Goal: Communication & Community: Answer question/provide support

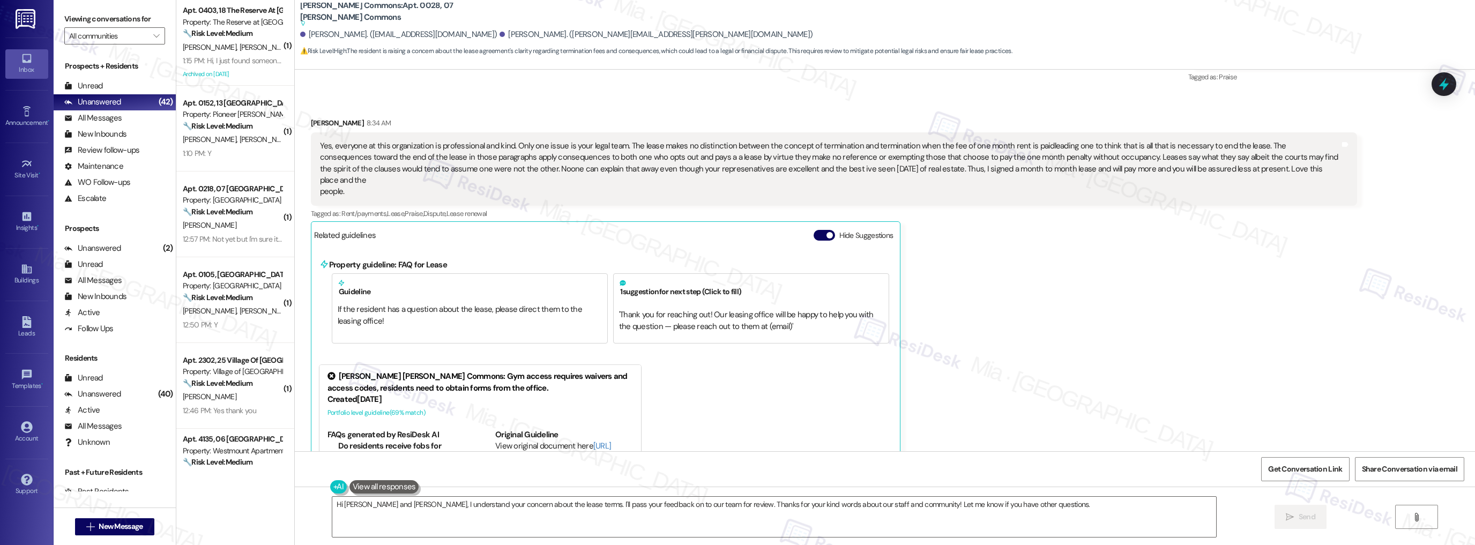
scroll to position [8551, 0]
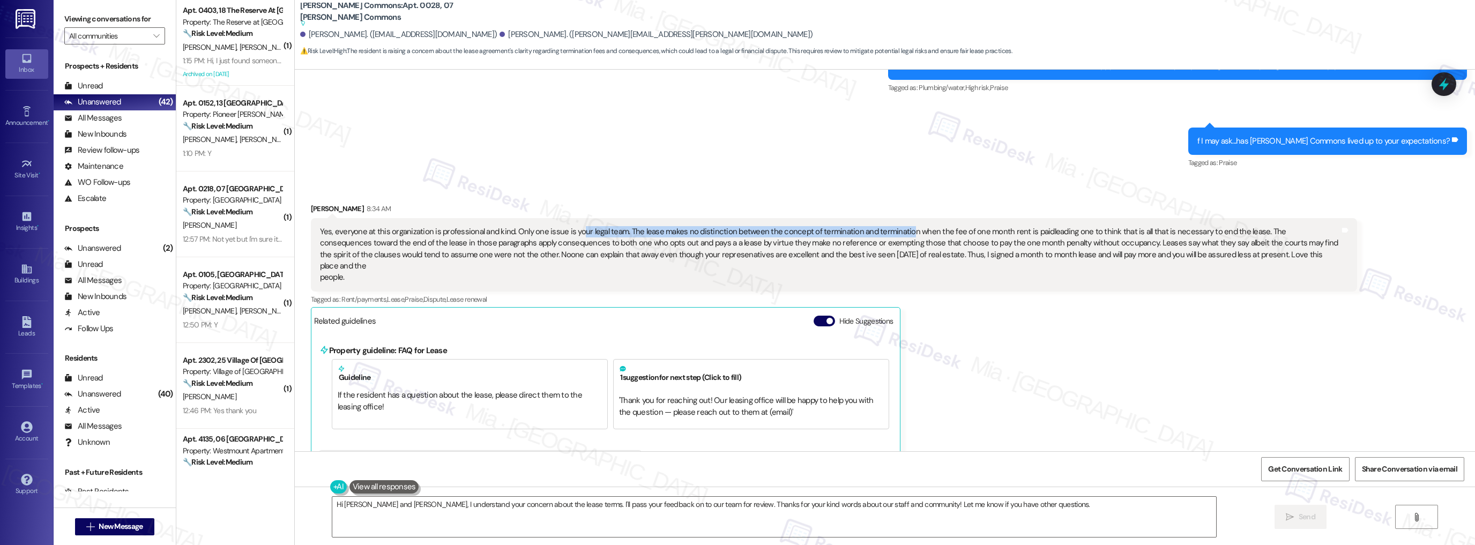
drag, startPoint x: 568, startPoint y: 229, endPoint x: 889, endPoint y: 231, distance: 321.5
click at [889, 231] on div "Yes, everyone at this organization is professional and kind. Only one issue is …" at bounding box center [830, 254] width 1020 height 57
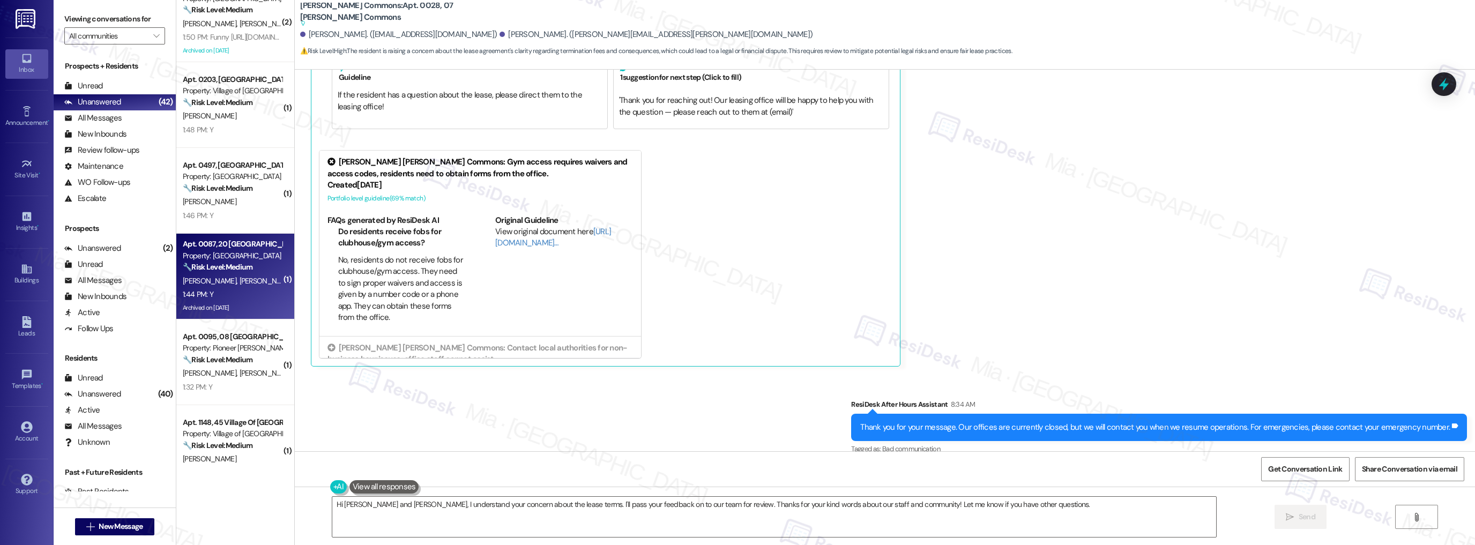
scroll to position [0, 0]
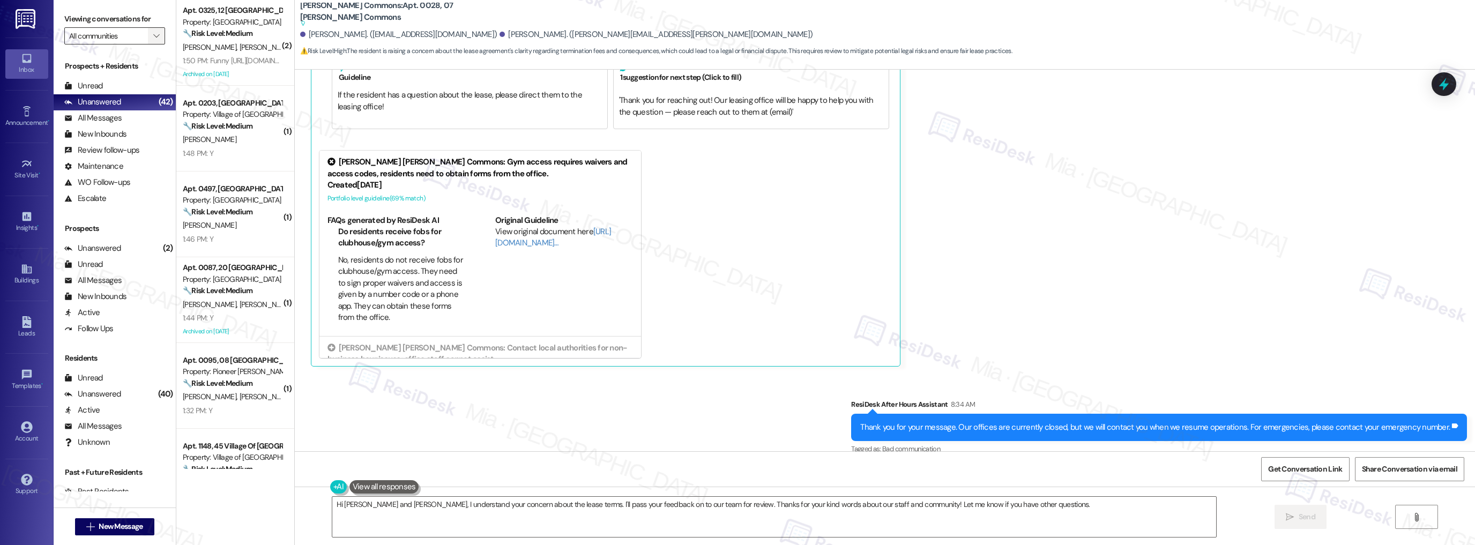
click at [153, 31] on span "" at bounding box center [156, 35] width 10 height 17
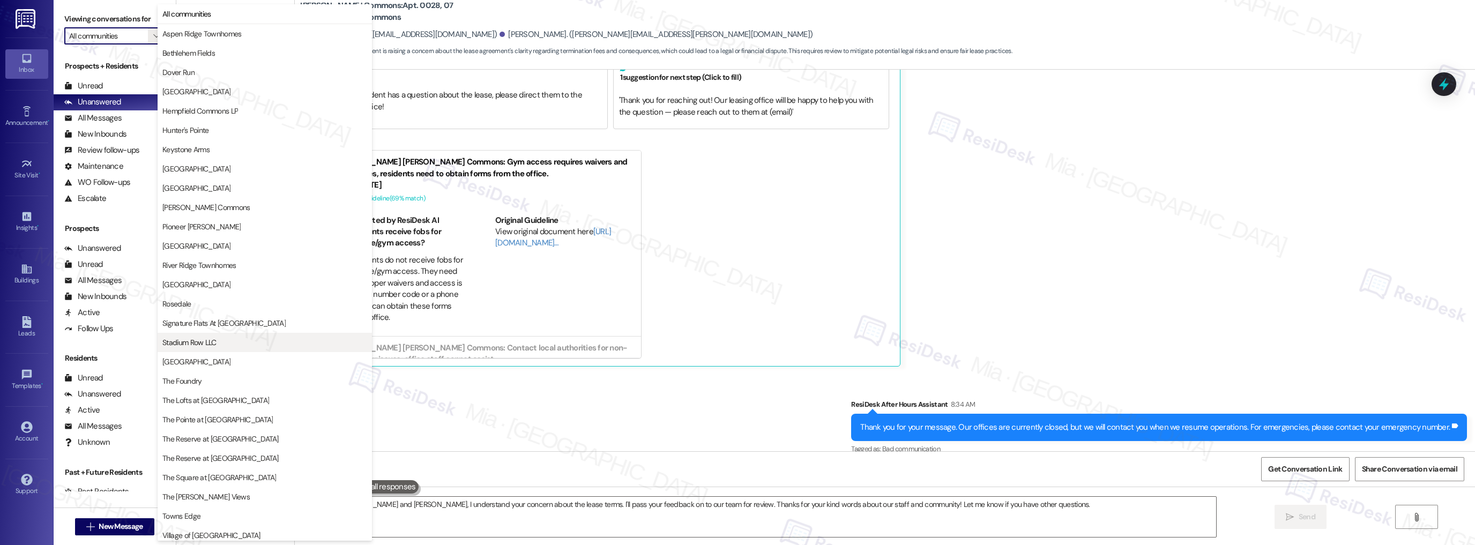
scroll to position [62, 0]
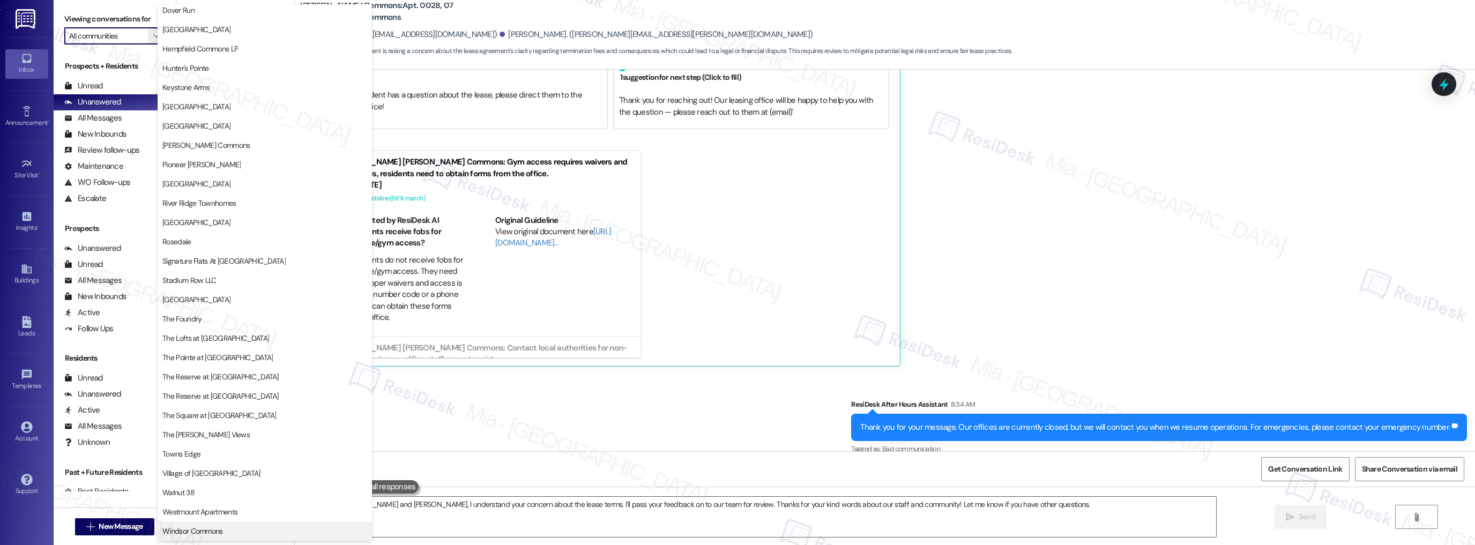
click at [208, 534] on span "Windsor Commons" at bounding box center [192, 531] width 61 height 11
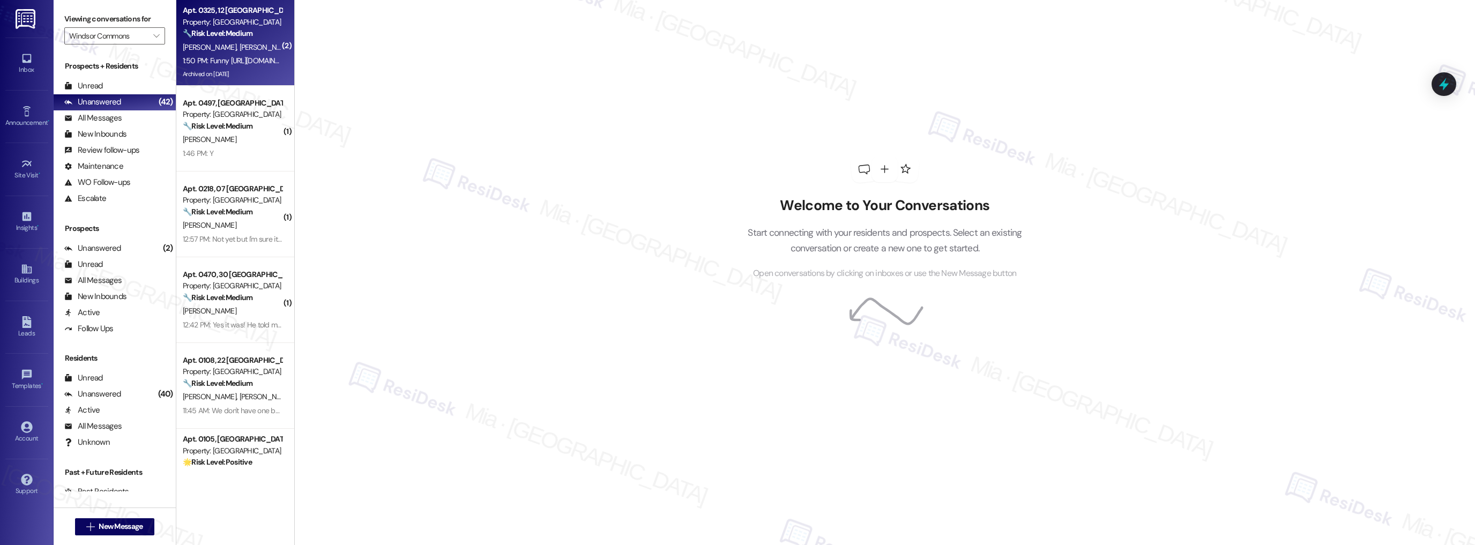
click at [272, 80] on div "Apt. 0325, 12 Windsor Commons Property: Windsor Commons 🔧 Risk Level: Medium Th…" at bounding box center [235, 43] width 118 height 86
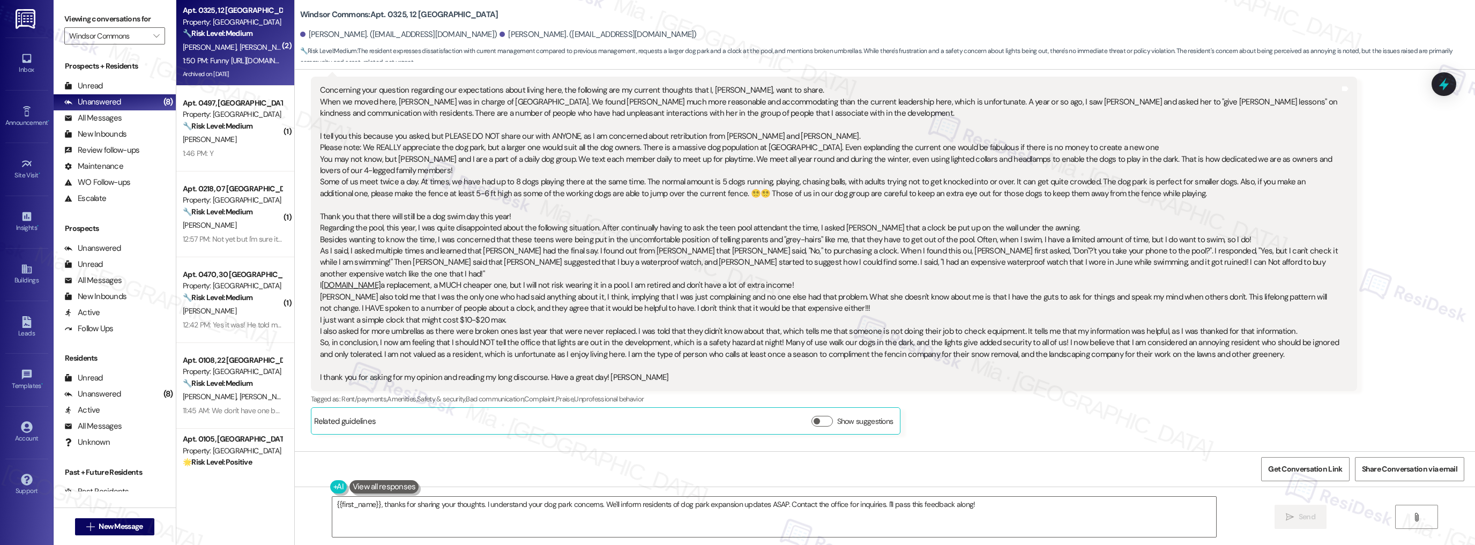
scroll to position [24606, 0]
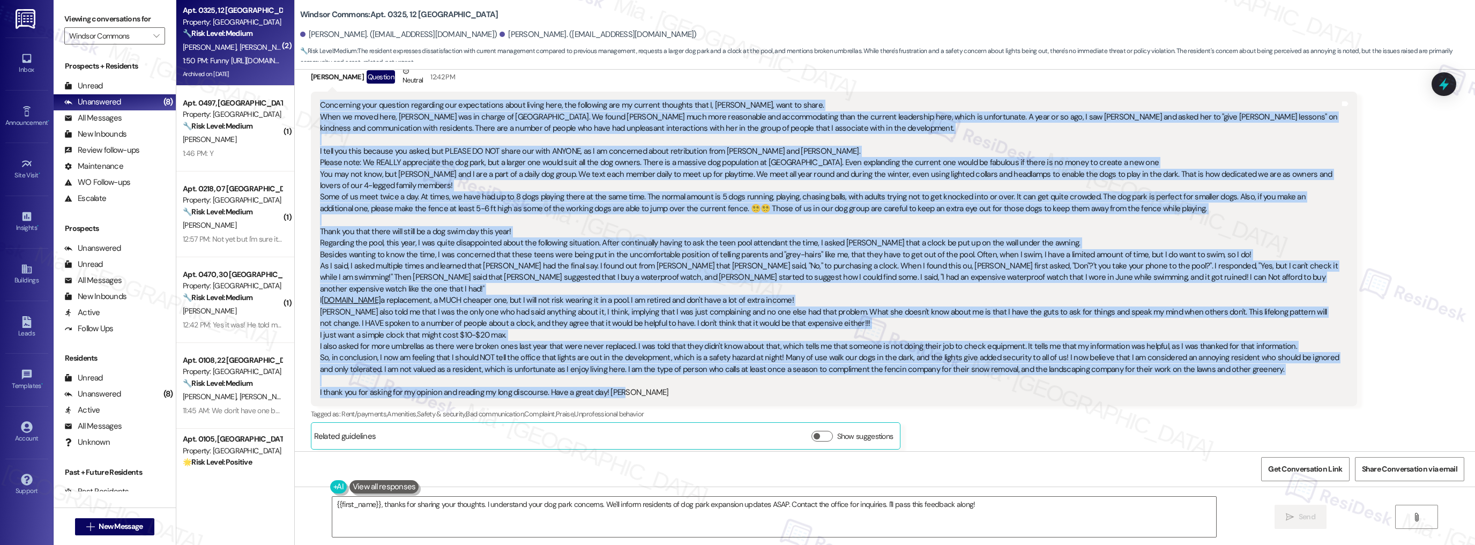
drag, startPoint x: 312, startPoint y: 109, endPoint x: 742, endPoint y: 384, distance: 510.3
click at [742, 384] on div "Concerning your question regarding our expectations about living here, the foll…" at bounding box center [830, 249] width 1020 height 298
copy div "Concerning your question regarding our expectations about living here, the foll…"
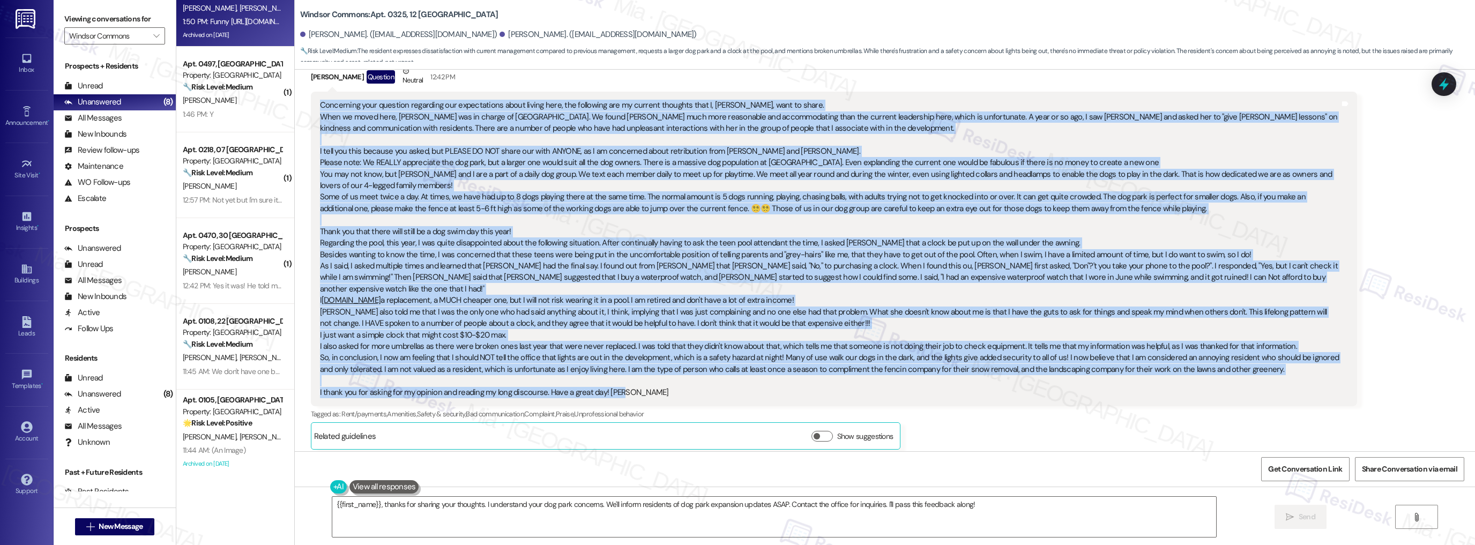
scroll to position [0, 0]
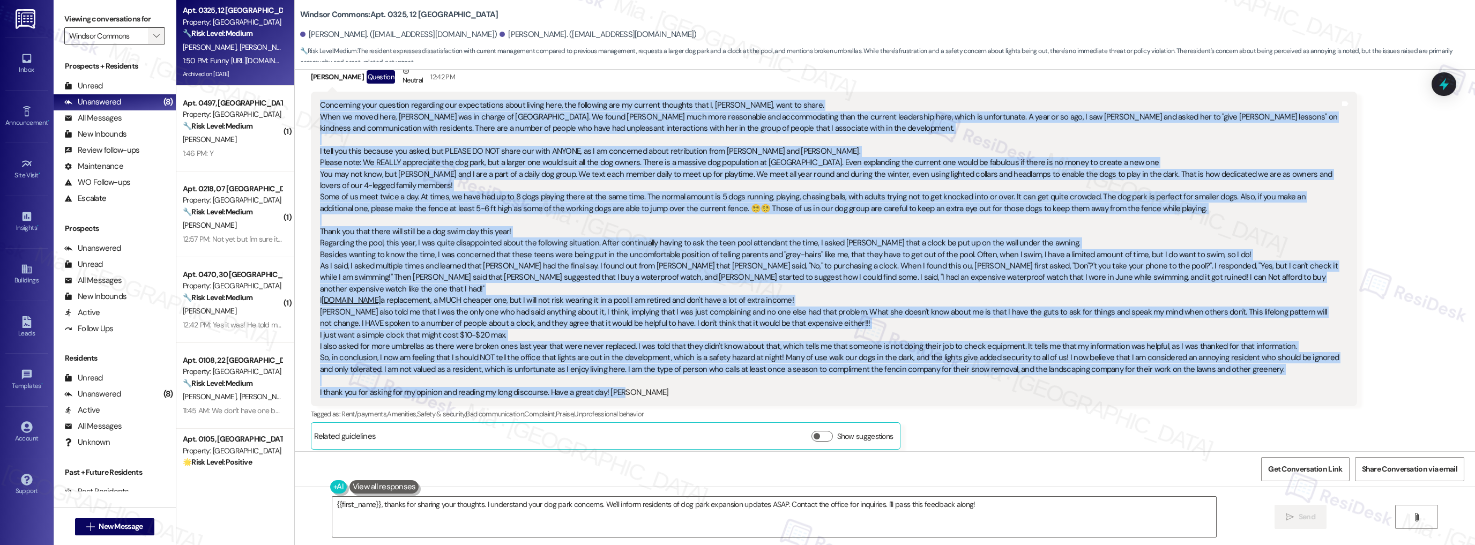
click at [151, 41] on span "" at bounding box center [156, 35] width 10 height 17
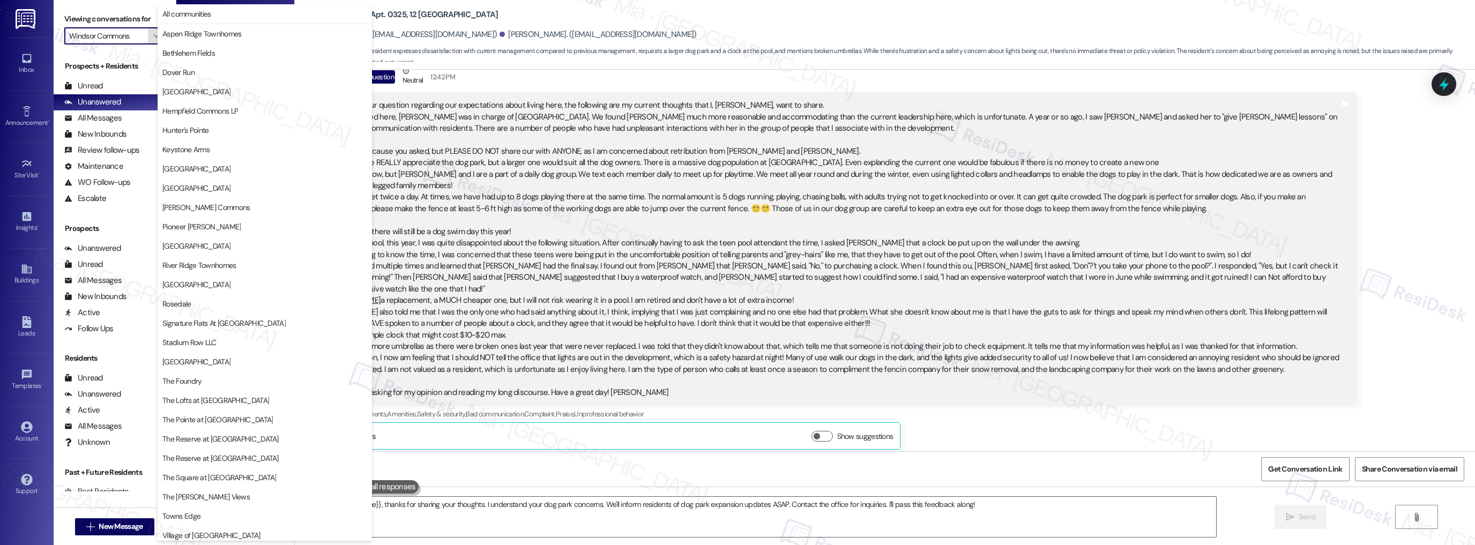
scroll to position [62, 0]
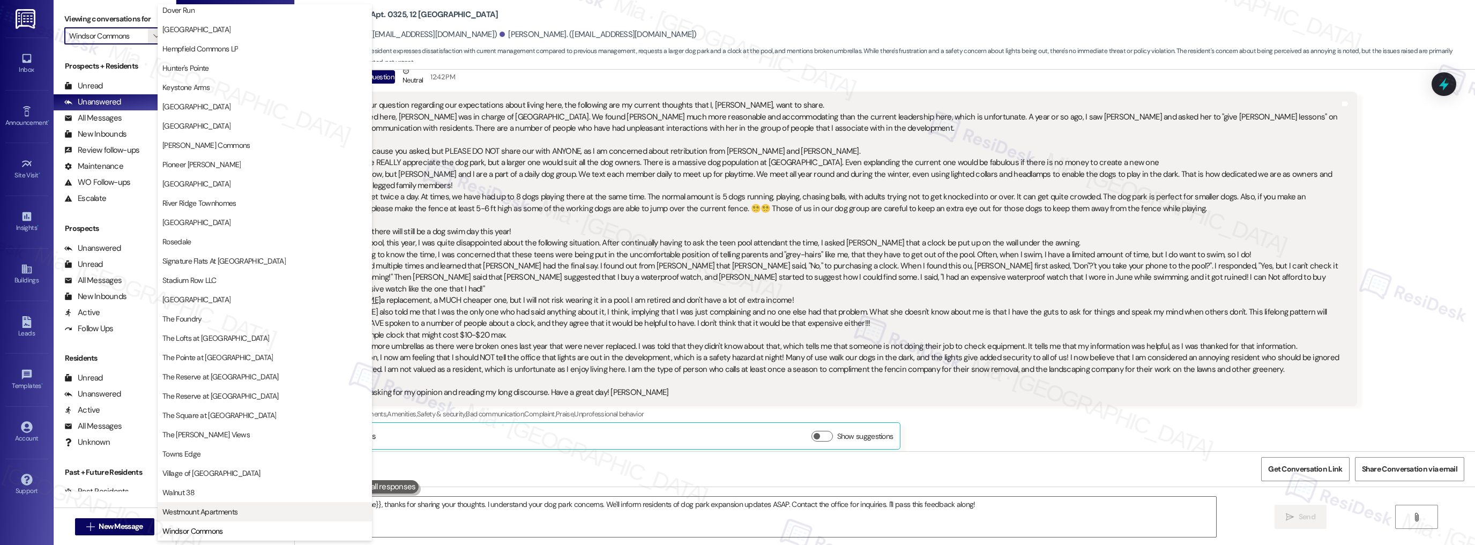
click at [227, 511] on span "Westmount Apartments" at bounding box center [199, 511] width 75 height 11
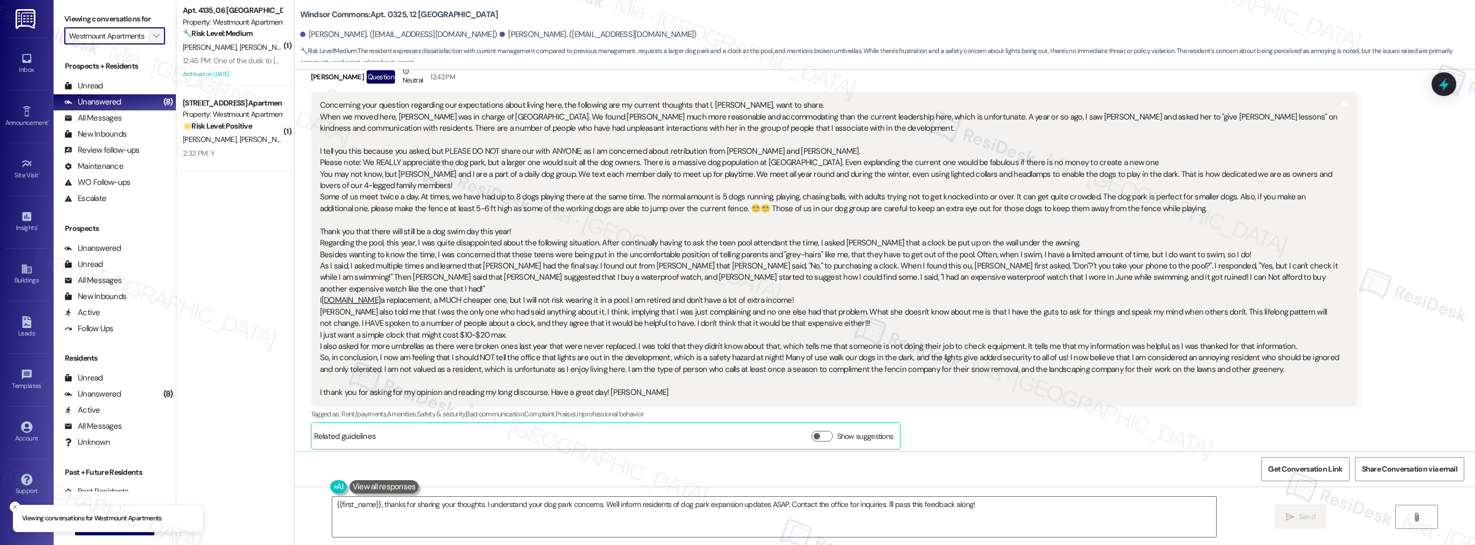
click at [151, 31] on span "" at bounding box center [156, 35] width 10 height 17
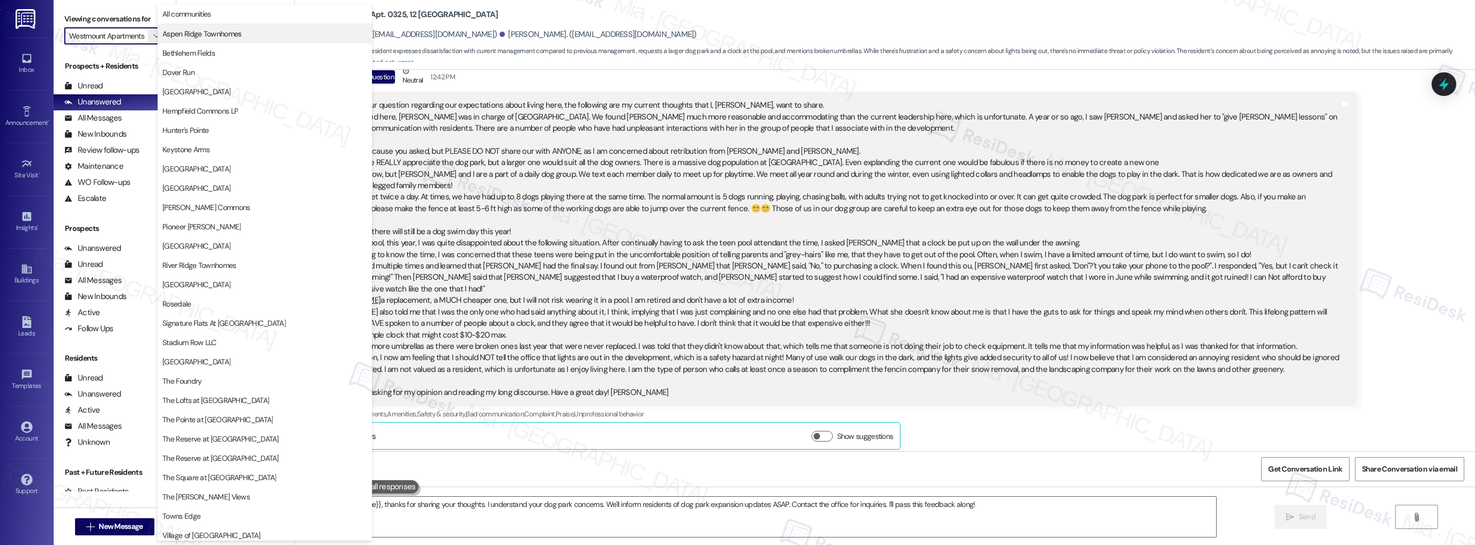
click at [204, 35] on span "Aspen Ridge Townhomes" at bounding box center [201, 33] width 79 height 11
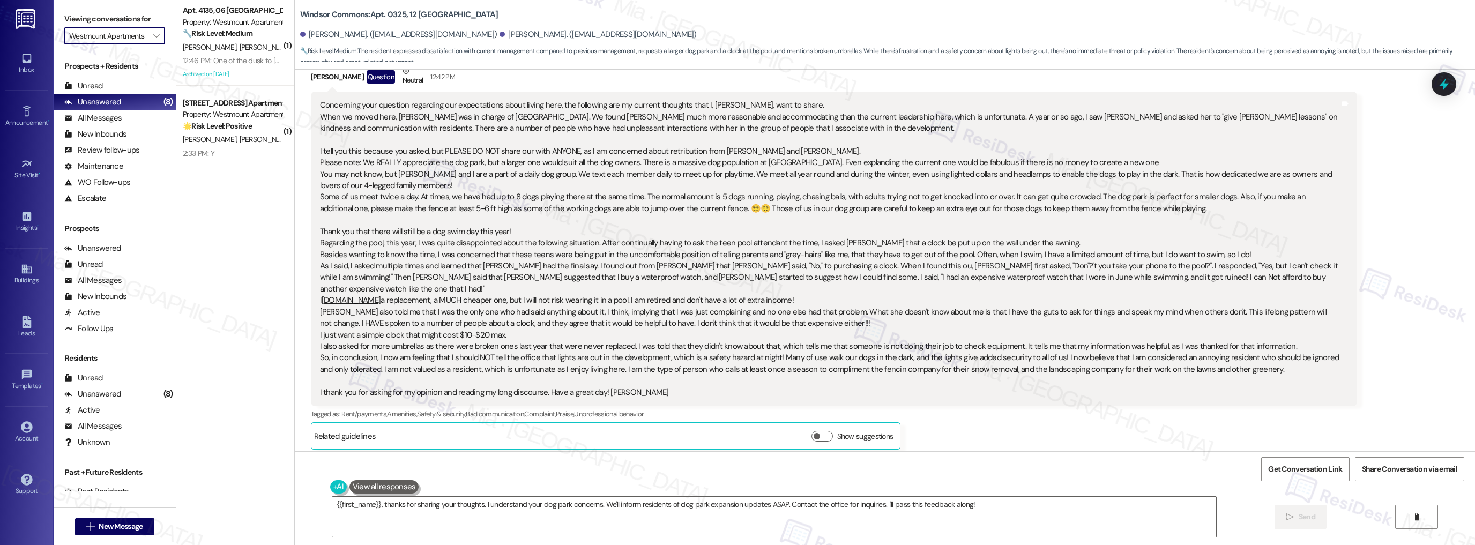
type input "Aspen Ridge Townhomes"
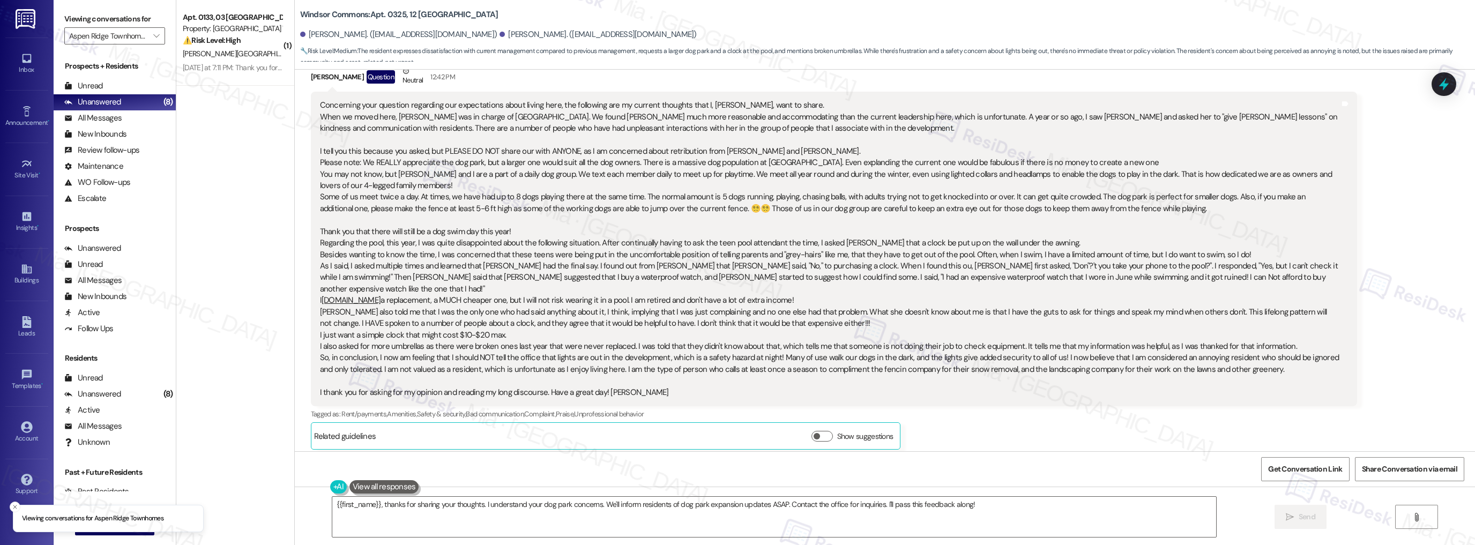
click at [234, 206] on div "( 1 ) Apt. 0133, 03 [GEOGRAPHIC_DATA] Townhomes Property: Aspen Ridge Townhomes…" at bounding box center [235, 234] width 118 height 469
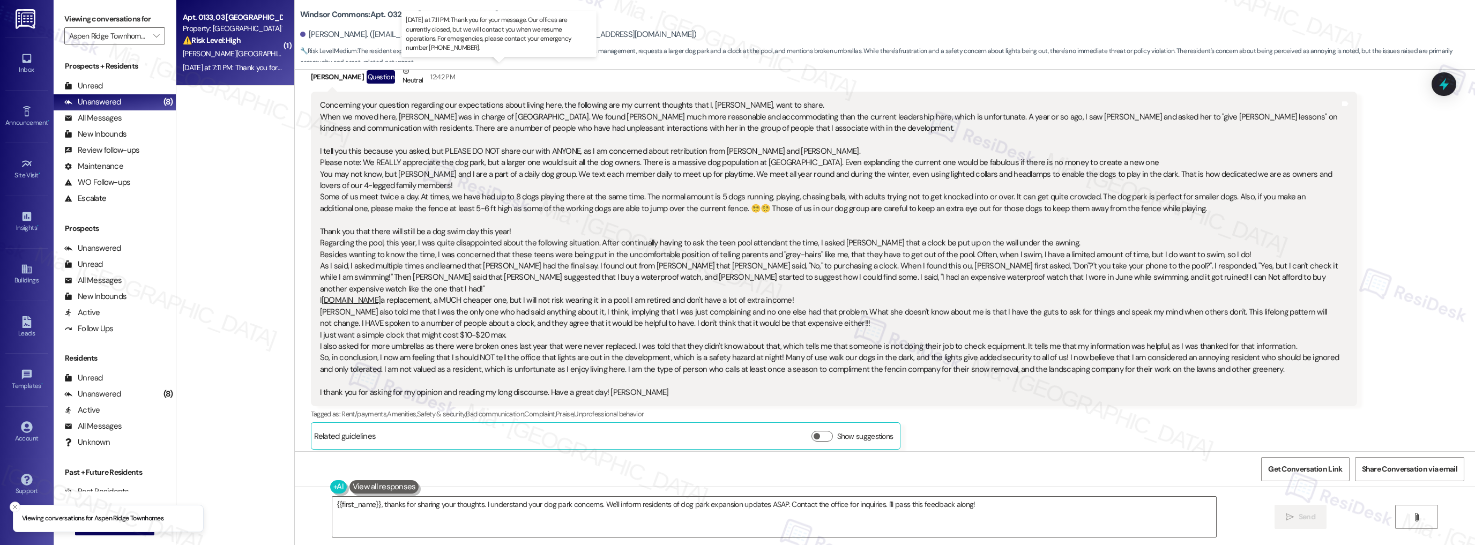
click at [223, 71] on div "[DATE] at 7:11 PM: Thank you for your message. Our offices are currently closed…" at bounding box center [509, 68] width 652 height 10
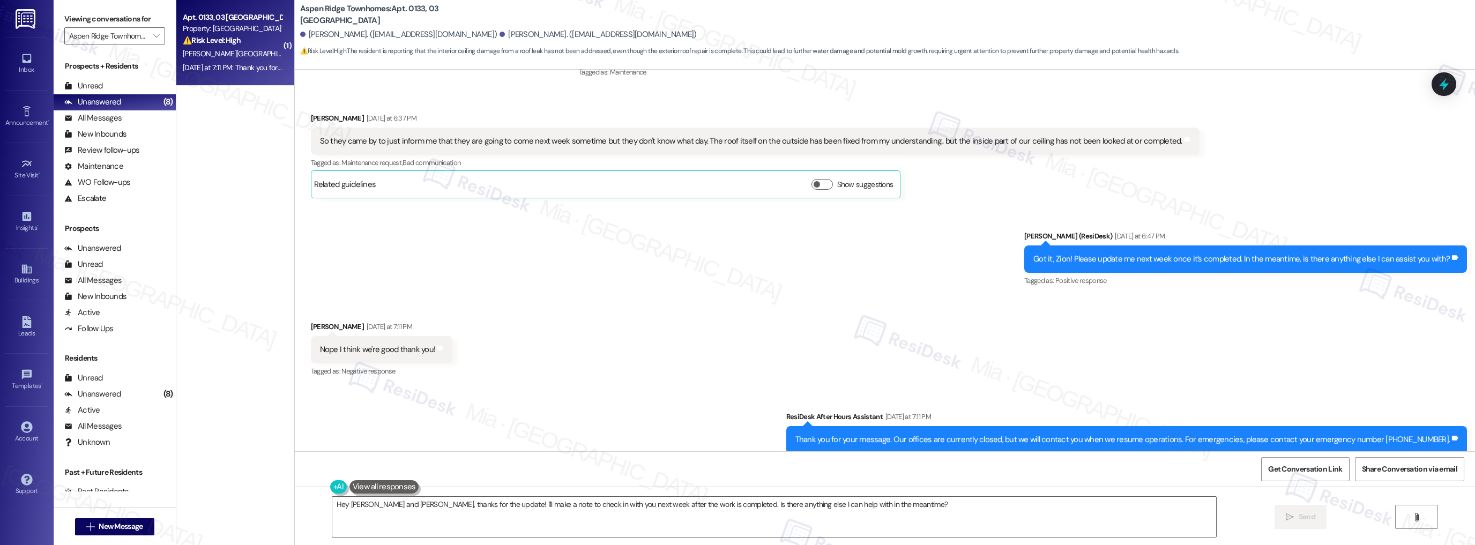
scroll to position [1644, 0]
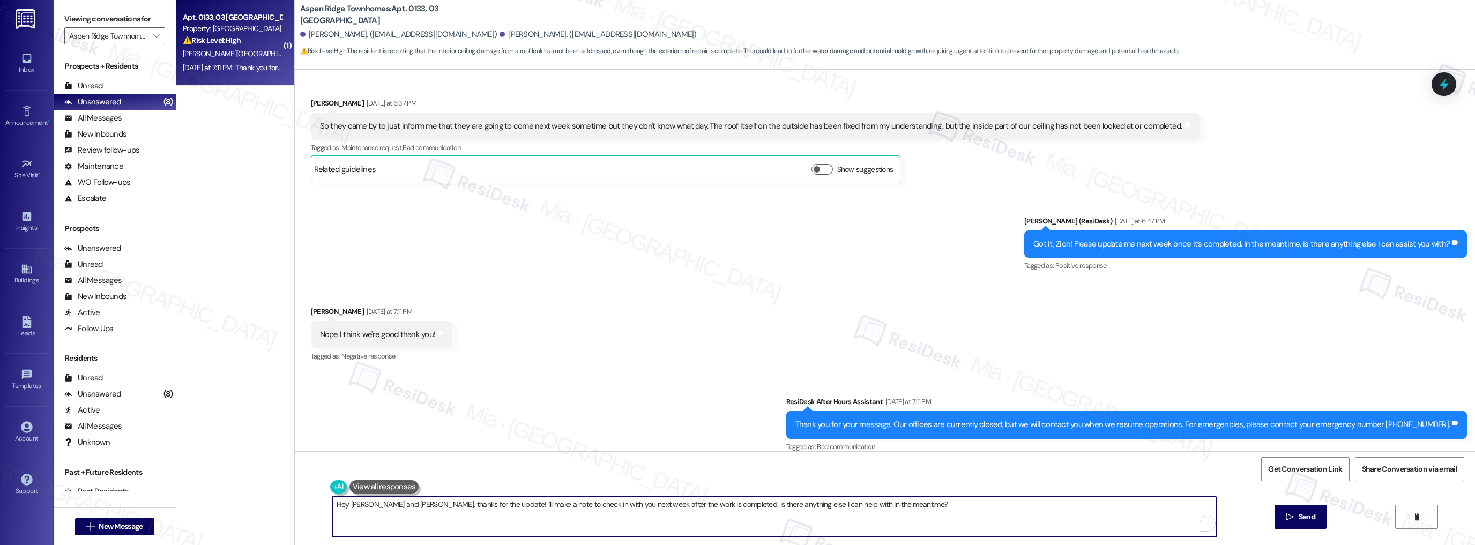
drag, startPoint x: 331, startPoint y: 504, endPoint x: 879, endPoint y: 504, distance: 548.1
click at [879, 504] on textarea "Hey [PERSON_NAME] and [PERSON_NAME], thanks for the update! I'll make a note to…" at bounding box center [774, 517] width 884 height 40
click at [380, 505] on textarea "You're welcome! Have a great weekend!" at bounding box center [774, 517] width 884 height 40
type textarea "You're welcome! 😊Have a great weekend!"
click at [1305, 521] on span "Send" at bounding box center [1306, 516] width 17 height 11
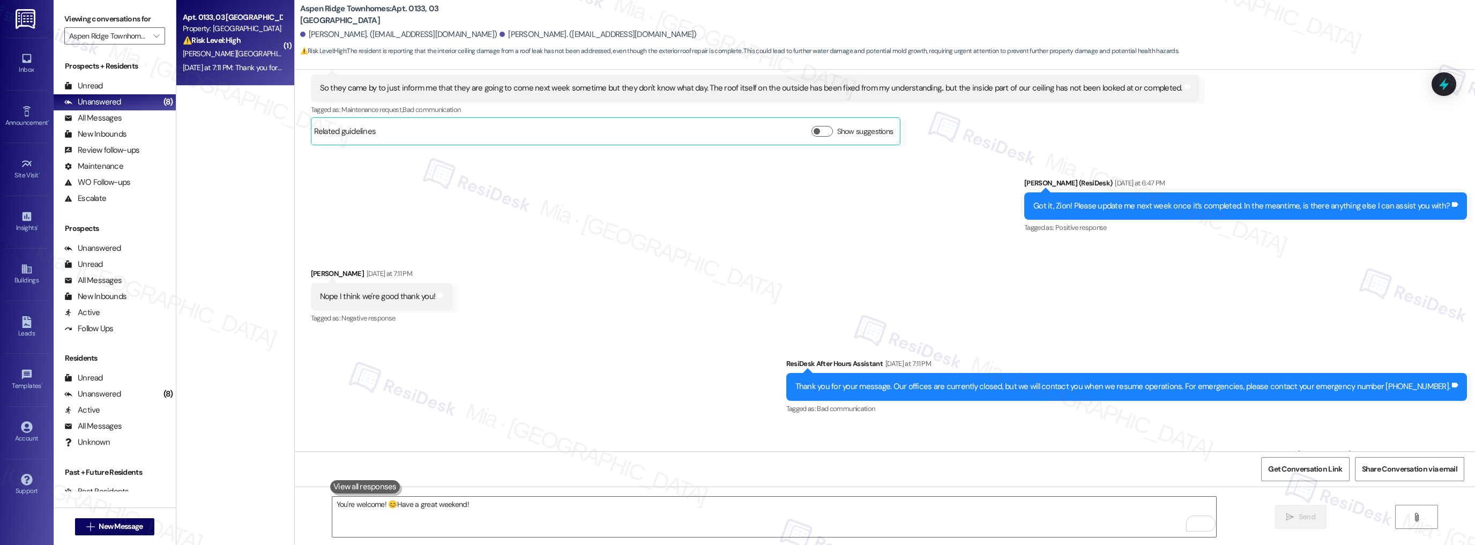
scroll to position [1719, 0]
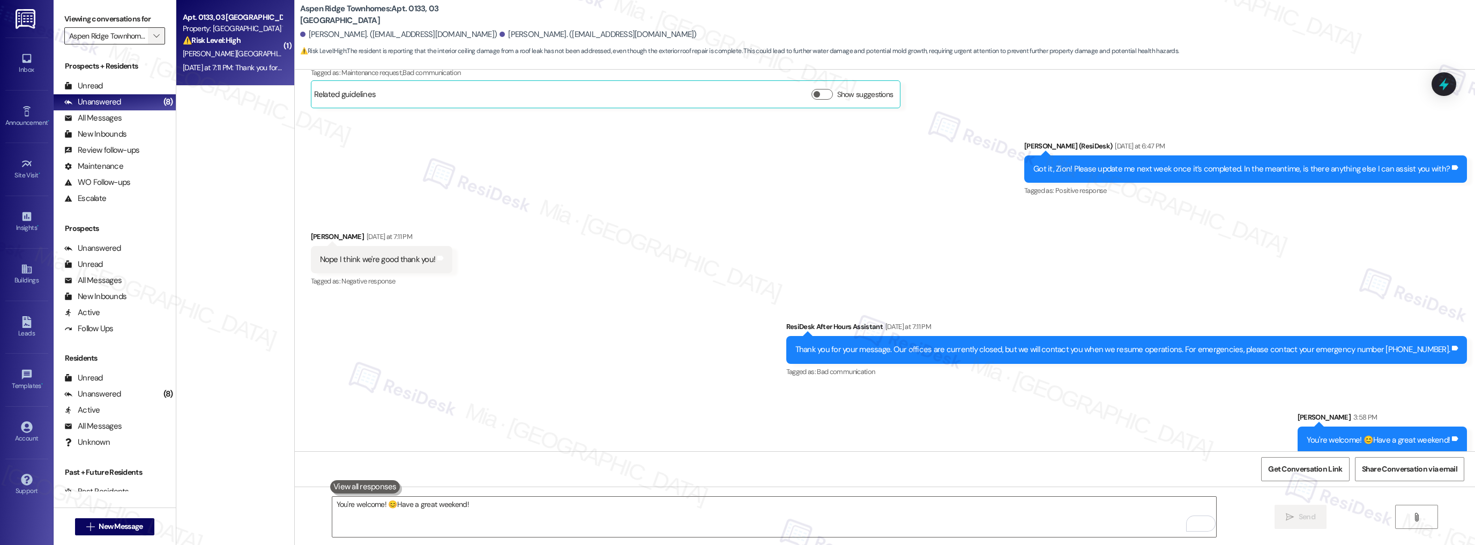
click at [153, 39] on icon "" at bounding box center [156, 36] width 6 height 9
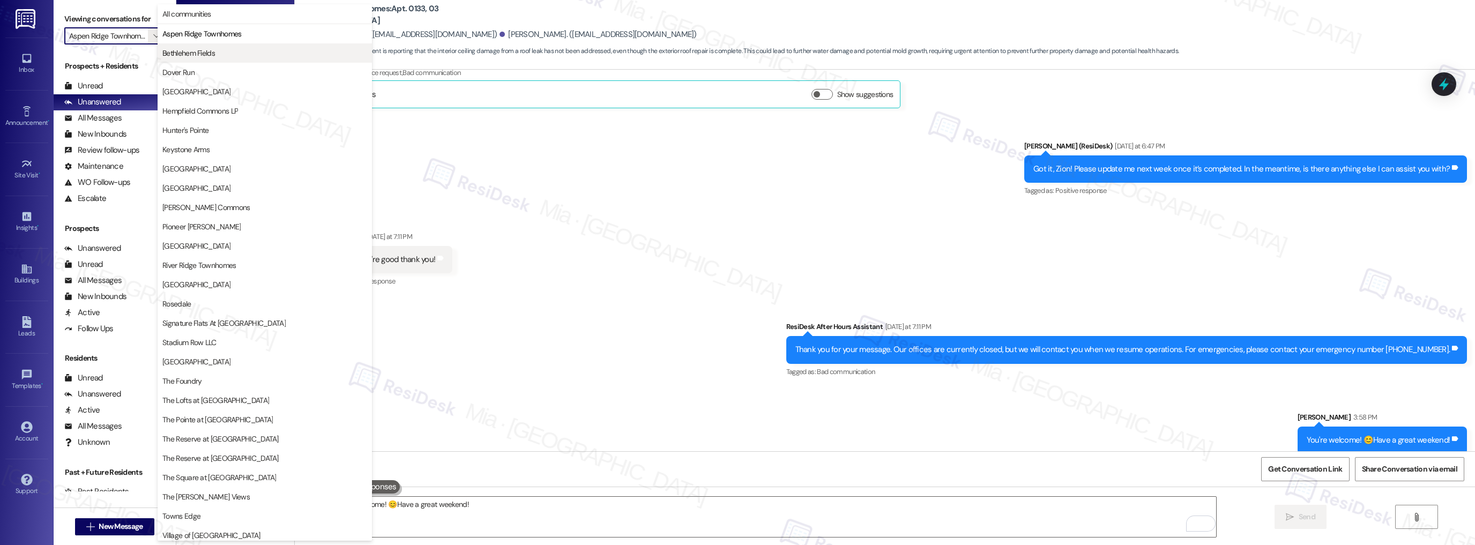
click at [179, 55] on span "Bethlehem Fields" at bounding box center [188, 53] width 53 height 11
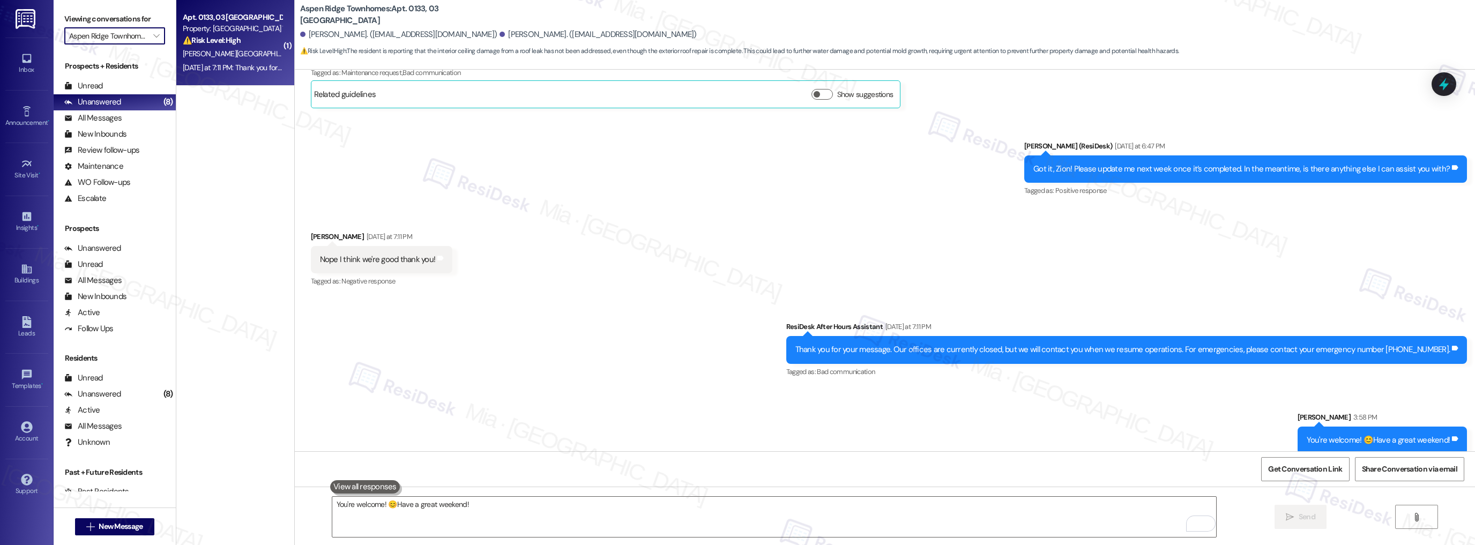
type input "Bethlehem Fields"
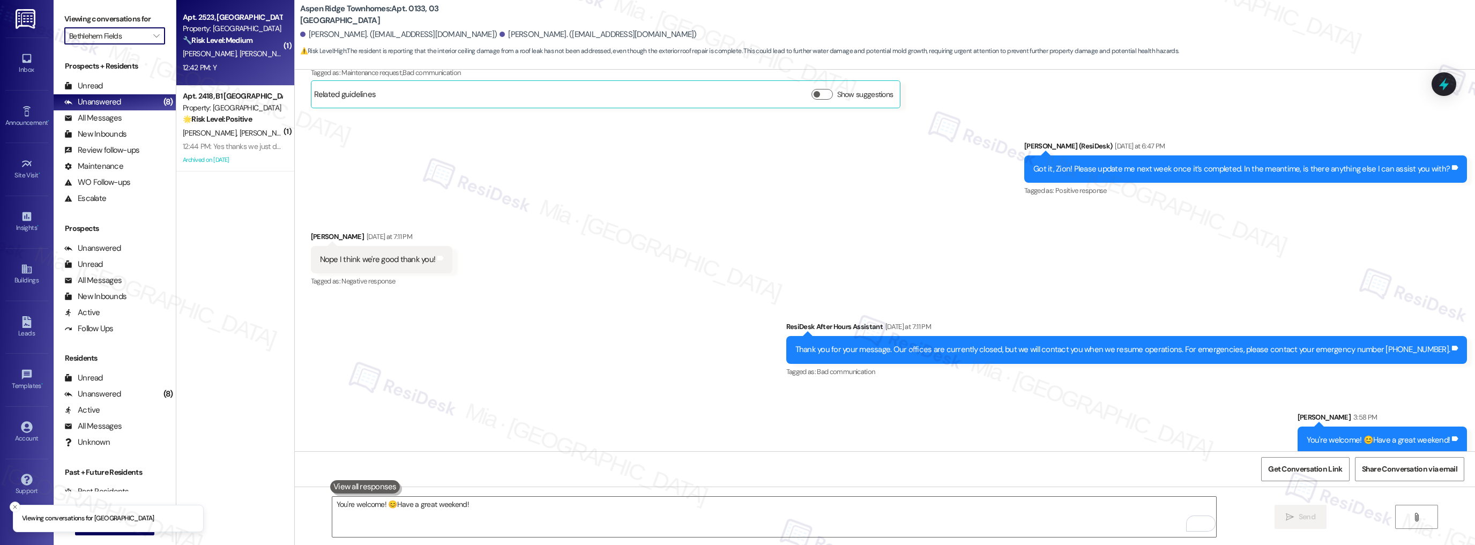
click at [230, 77] on div "Apt. 2523, [GEOGRAPHIC_DATA] Property: Bethlehem Fields 🔧 Risk Level: Medium Th…" at bounding box center [235, 43] width 118 height 86
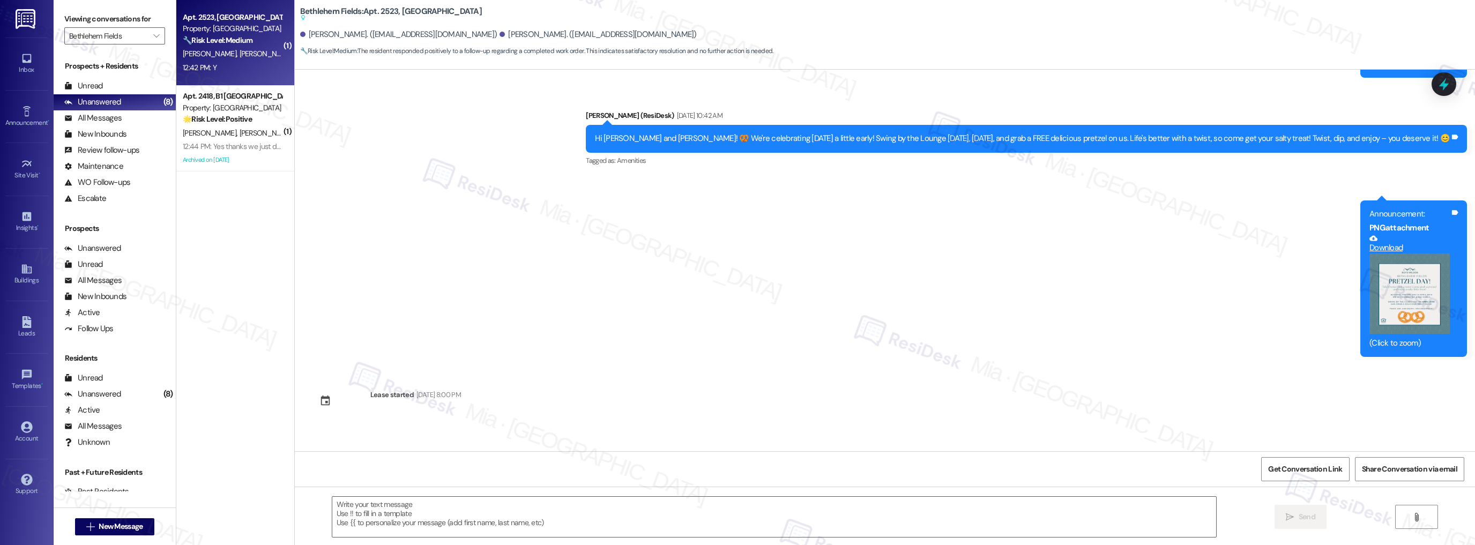
scroll to position [11927, 0]
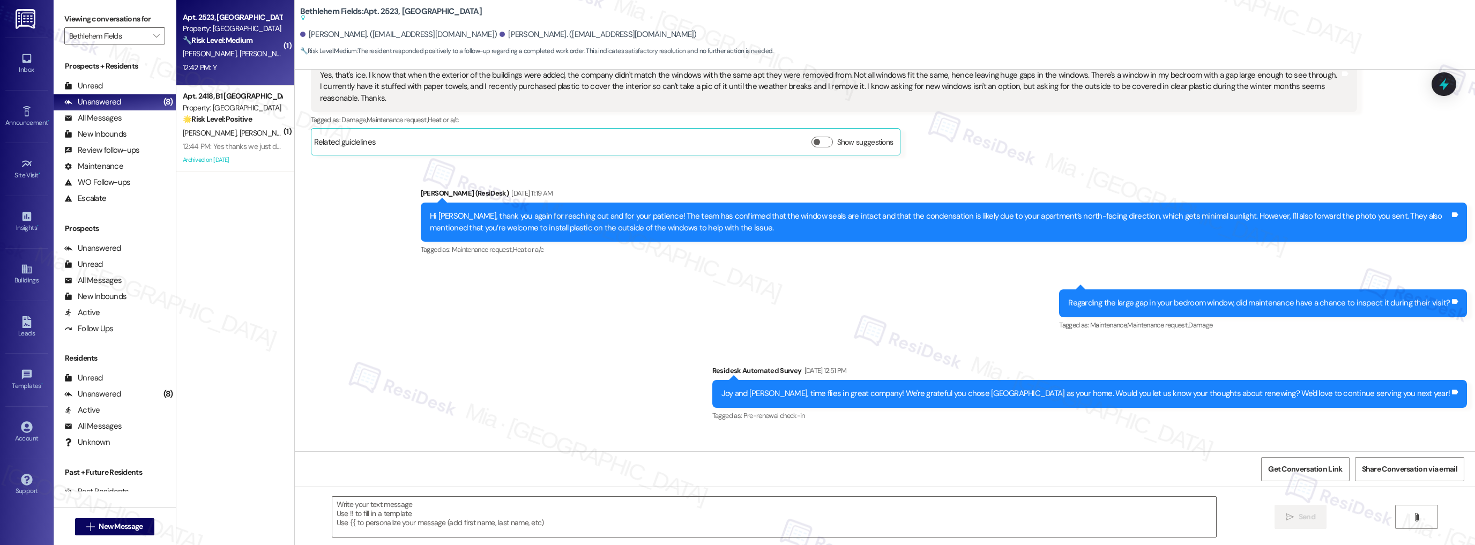
scroll to position [11112, 0]
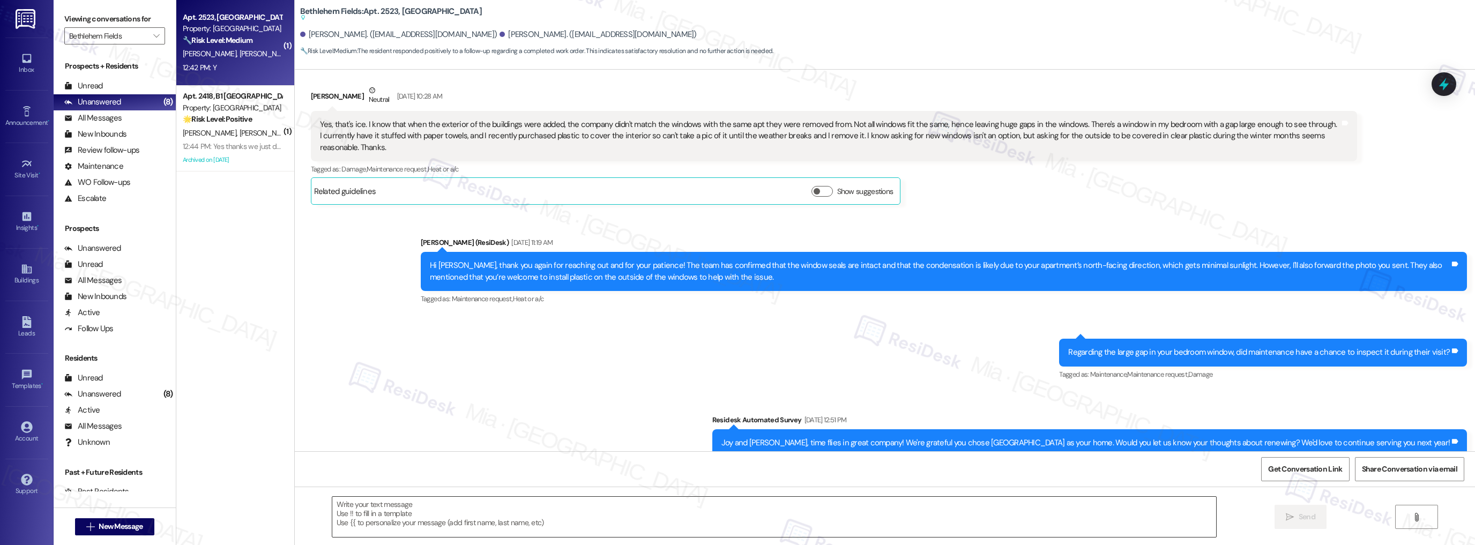
click at [379, 512] on textarea at bounding box center [774, 517] width 884 height 40
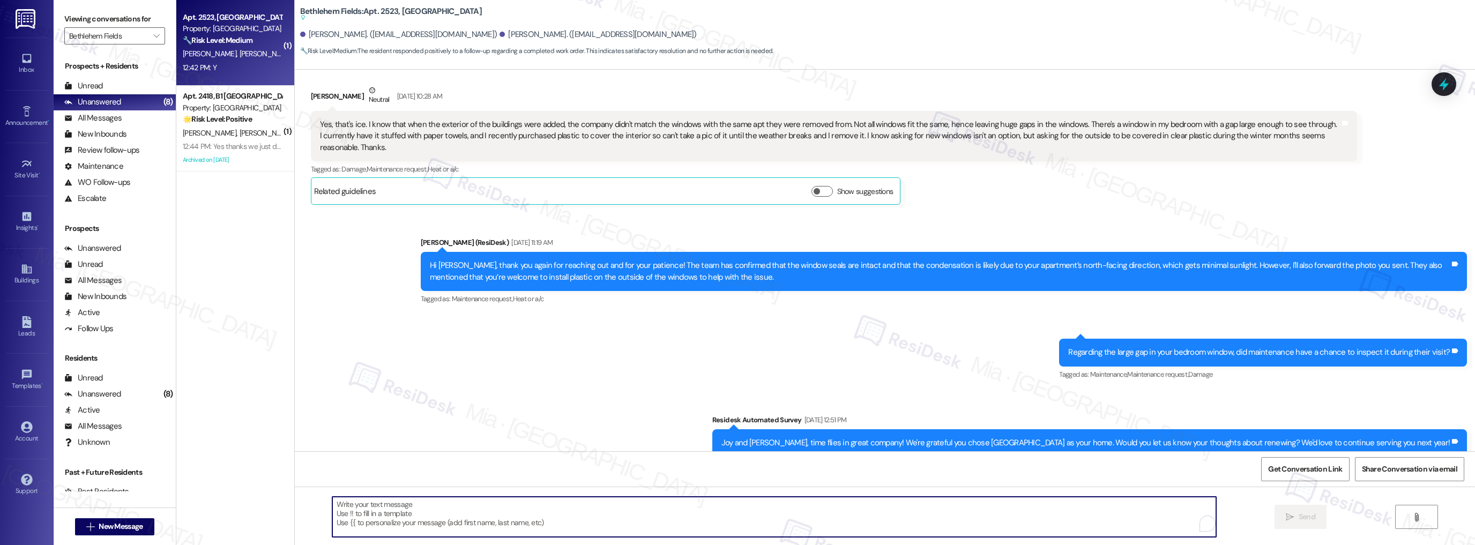
paste textarea "Thank you so much for sharing your feedback! I’m so glad to know you’re satisfi…"
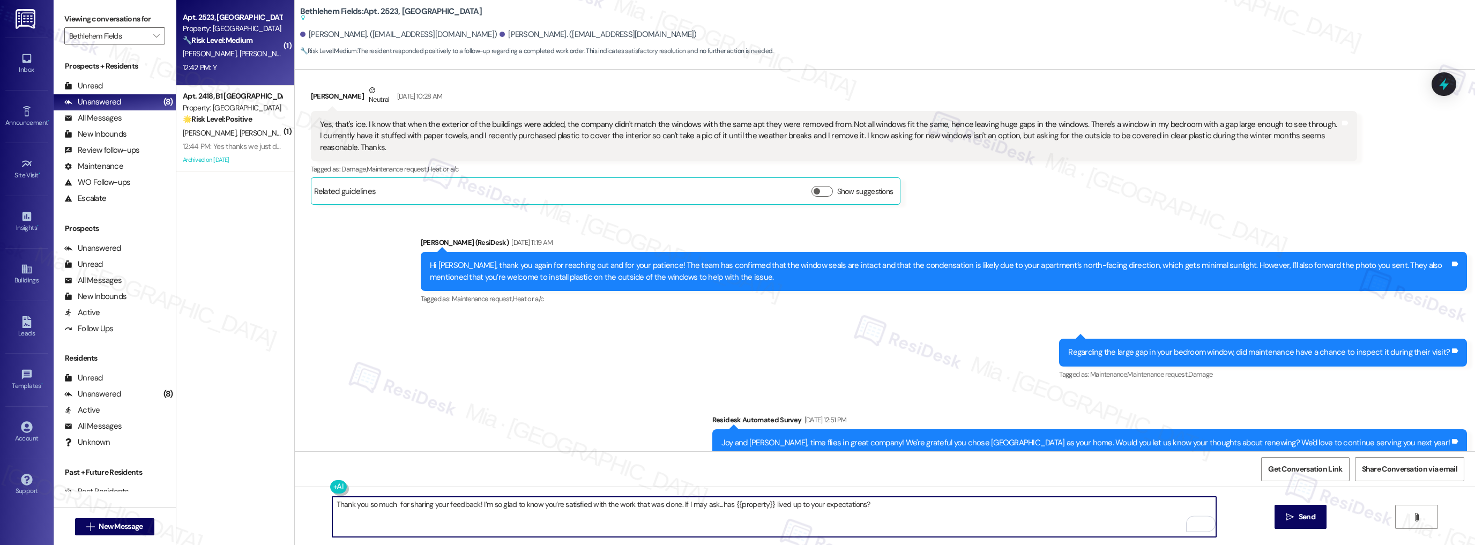
click at [368, 505] on textarea "Thank you so much for sharing your feedback! I’m so glad to know you’re satisfi…" at bounding box center [774, 517] width 884 height 40
click at [388, 504] on textarea "Thank you so much for sharing your feedback! I’m so glad to know you’re satisfi…" at bounding box center [774, 517] width 884 height 40
type textarea "Thank you so much, [PERSON_NAME], for sharing your feedback! I’m so glad to kno…"
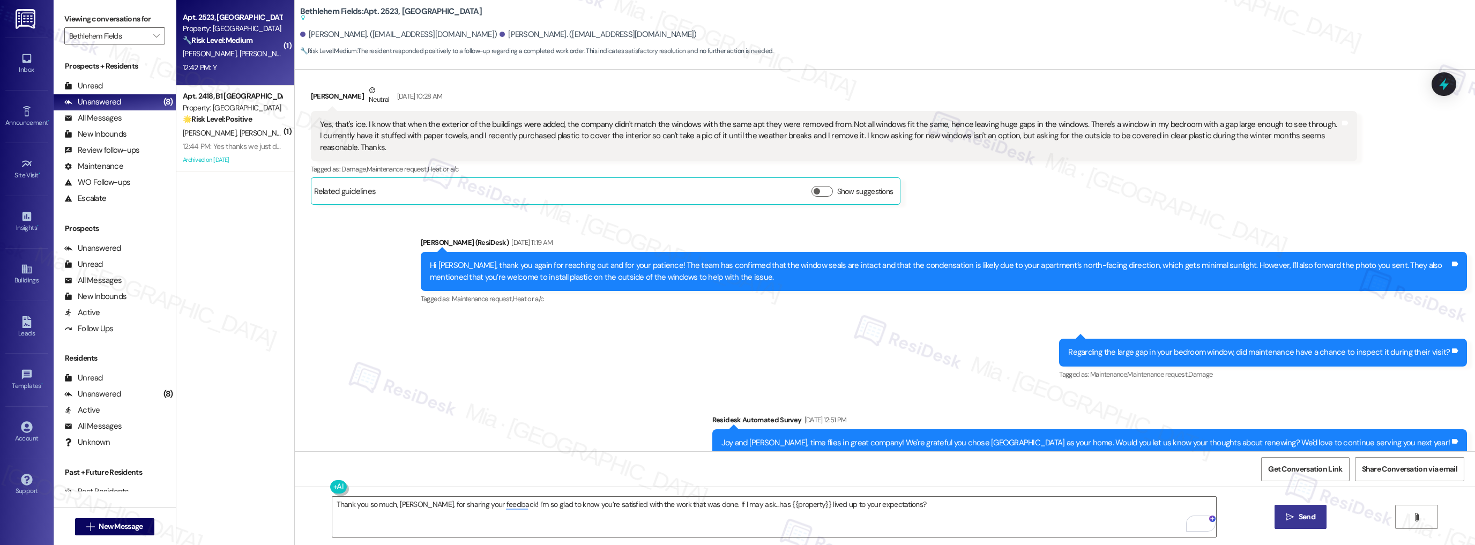
click at [1298, 525] on button " Send" at bounding box center [1300, 517] width 52 height 24
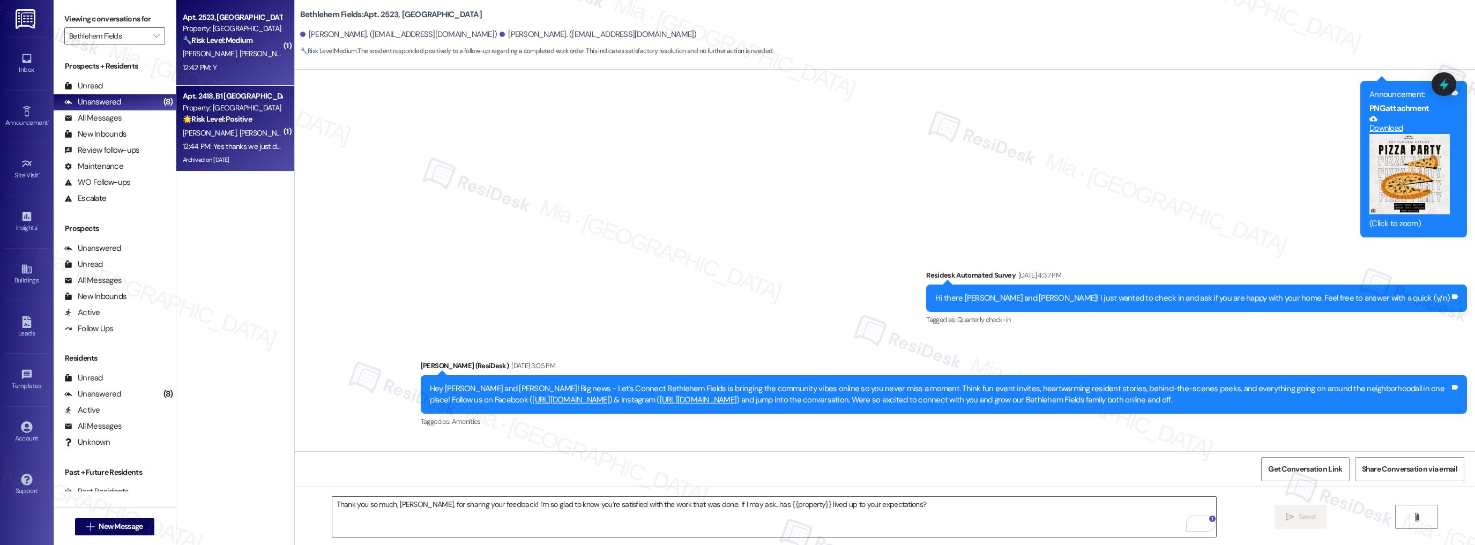
scroll to position [12842, 0]
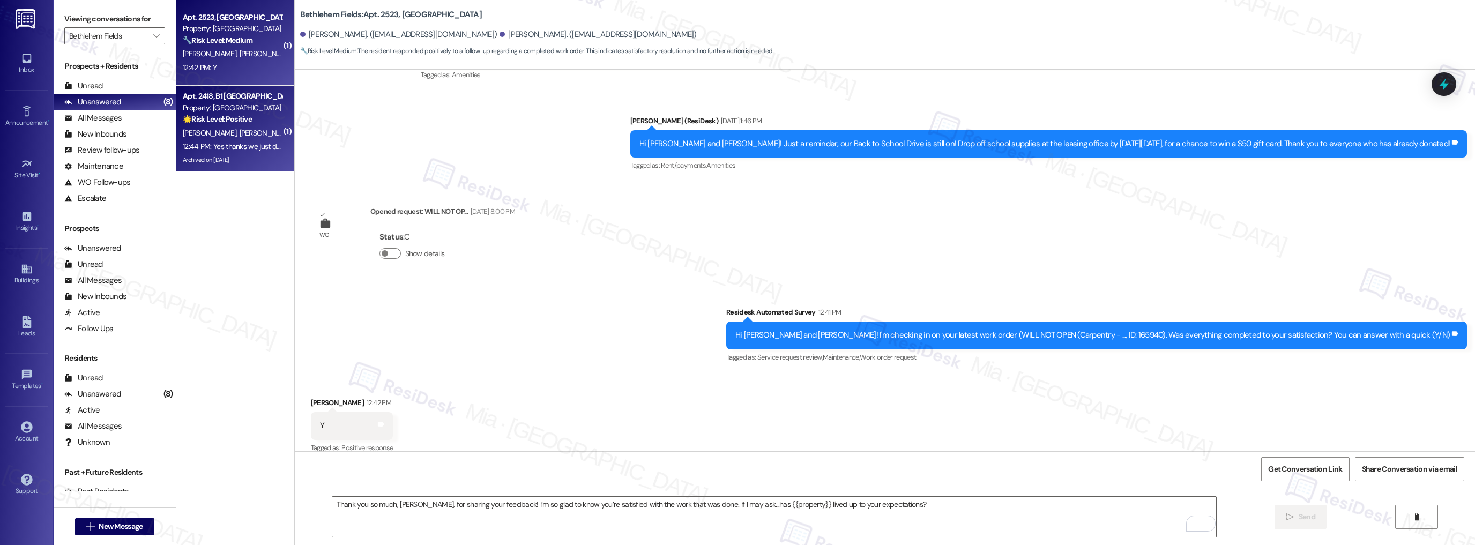
click at [225, 126] on div "[PERSON_NAME] [PERSON_NAME]" at bounding box center [232, 132] width 101 height 13
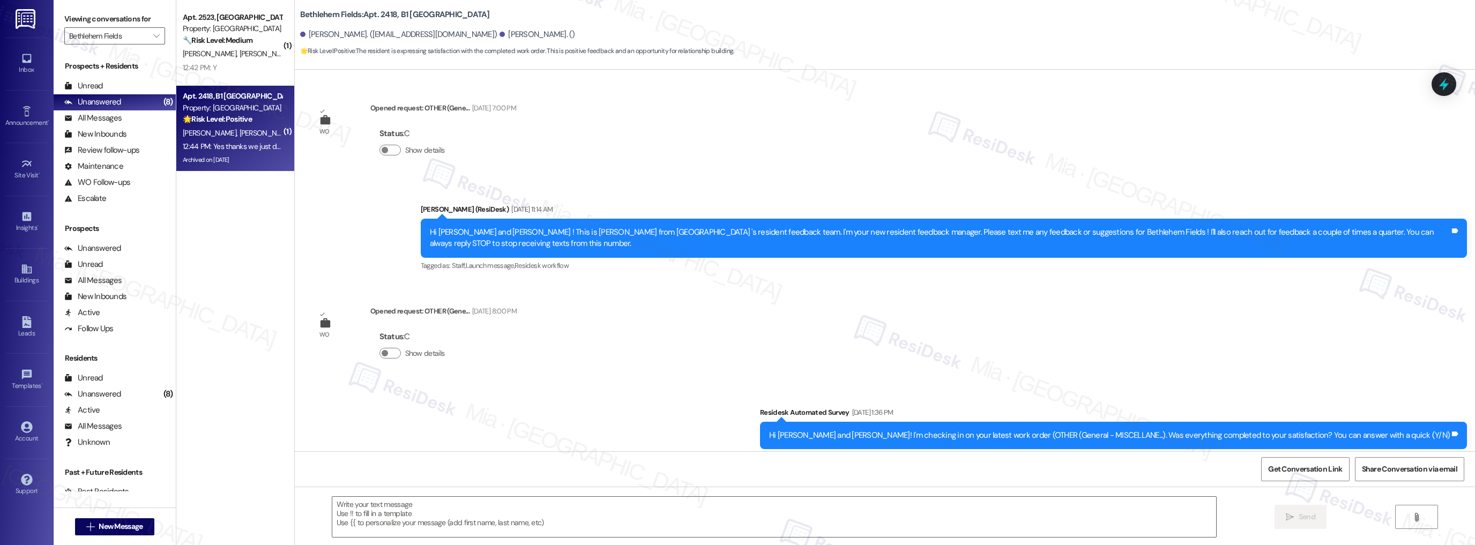
scroll to position [10995, 0]
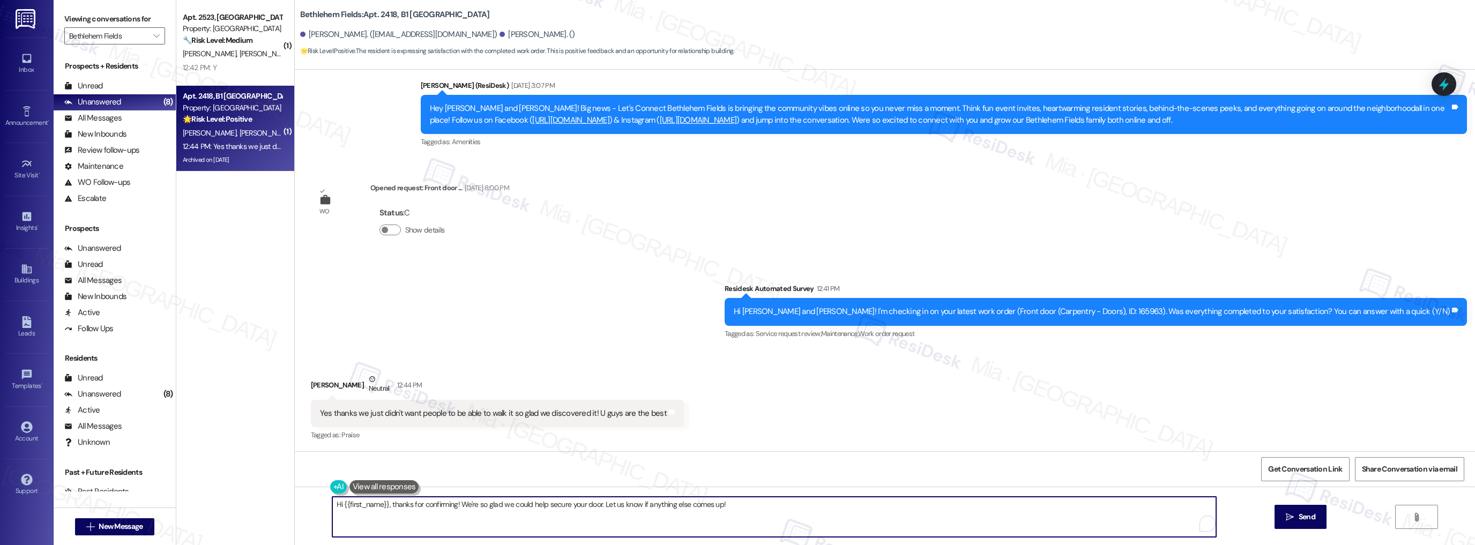
drag, startPoint x: 691, startPoint y: 510, endPoint x: 326, endPoint y: 511, distance: 365.4
click at [332, 511] on textarea "Hi {{first_name}}, thanks for confirming! We're so glad we could help secure yo…" at bounding box center [774, 517] width 884 height 40
paste textarea "Thank you so much for sharing your feedback! I’m so glad to know you’re satisfi…"
click at [389, 506] on textarea "Thank you so much for sharing your feedback! I’m so glad to know you’re satisfi…" at bounding box center [774, 517] width 884 height 40
type textarea "Thank you so much, [PERSON_NAME], for sharing your feedback! I’m so glad to kno…"
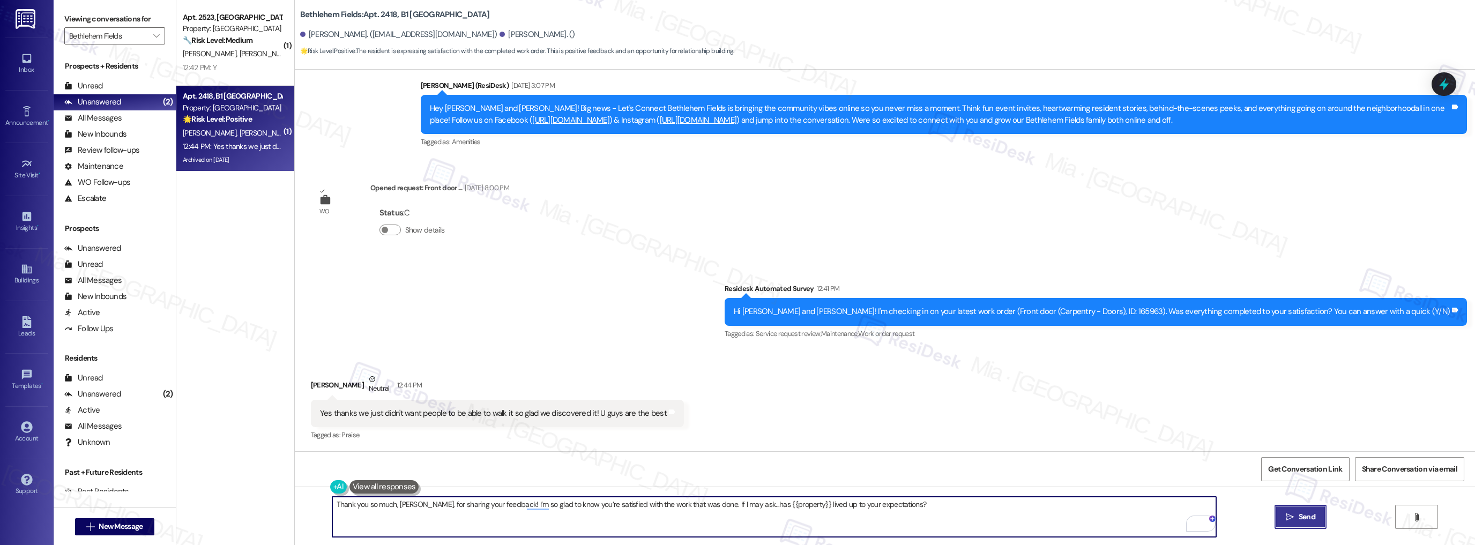
click at [1317, 517] on button " Send" at bounding box center [1300, 517] width 52 height 24
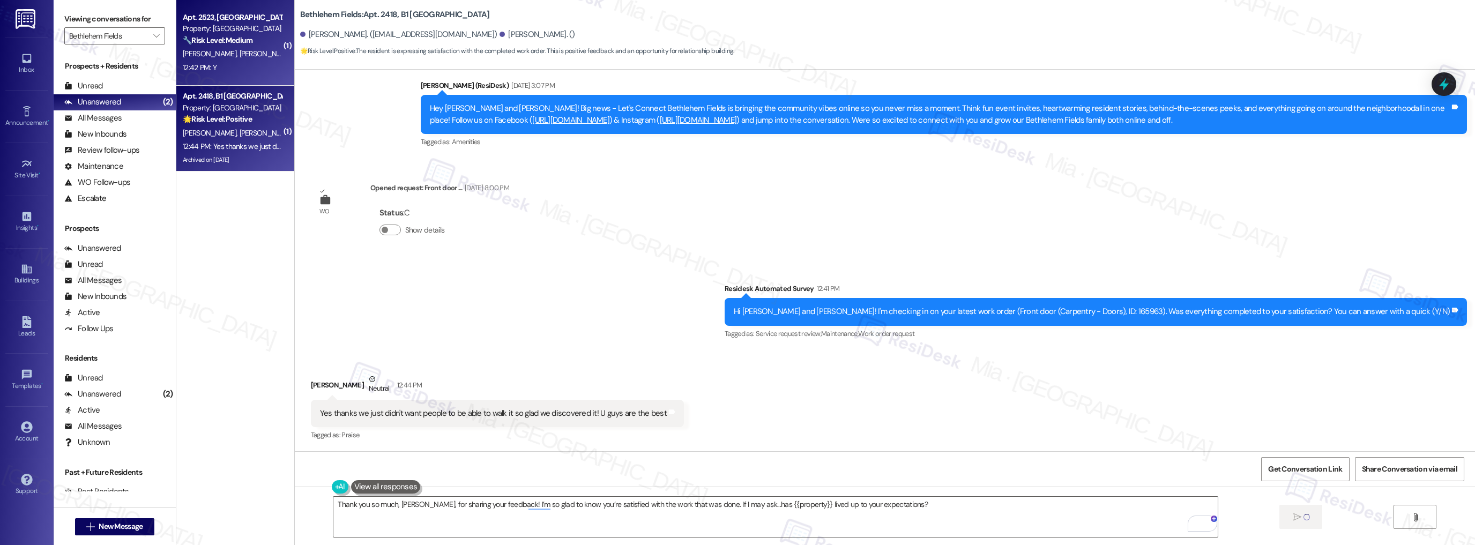
click at [239, 56] on span "[PERSON_NAME]" at bounding box center [266, 54] width 54 height 10
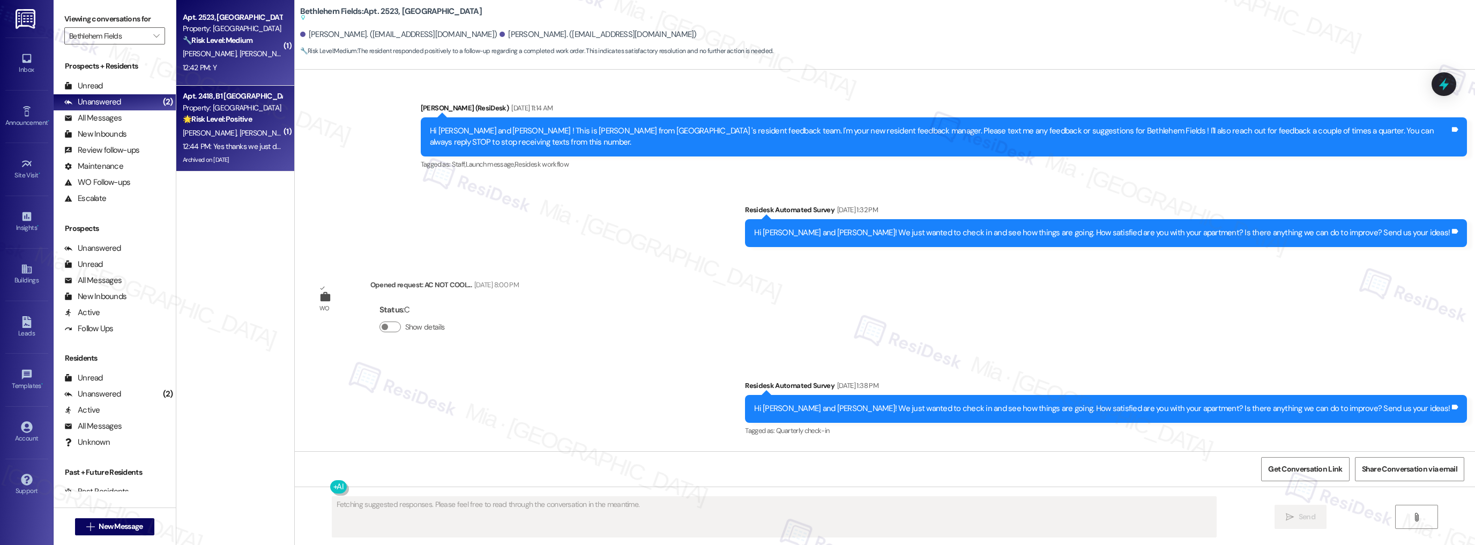
scroll to position [12960, 0]
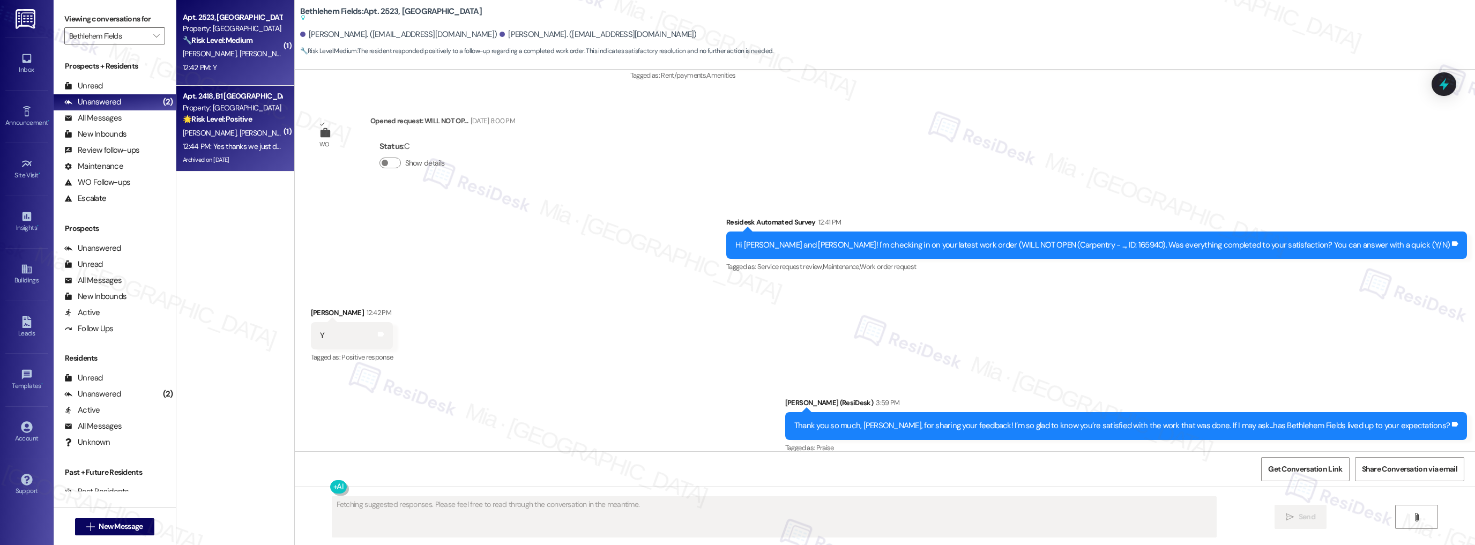
click at [212, 124] on div "🌟 Risk Level: Positive The resident is expressing satisfaction with the complet…" at bounding box center [232, 119] width 99 height 11
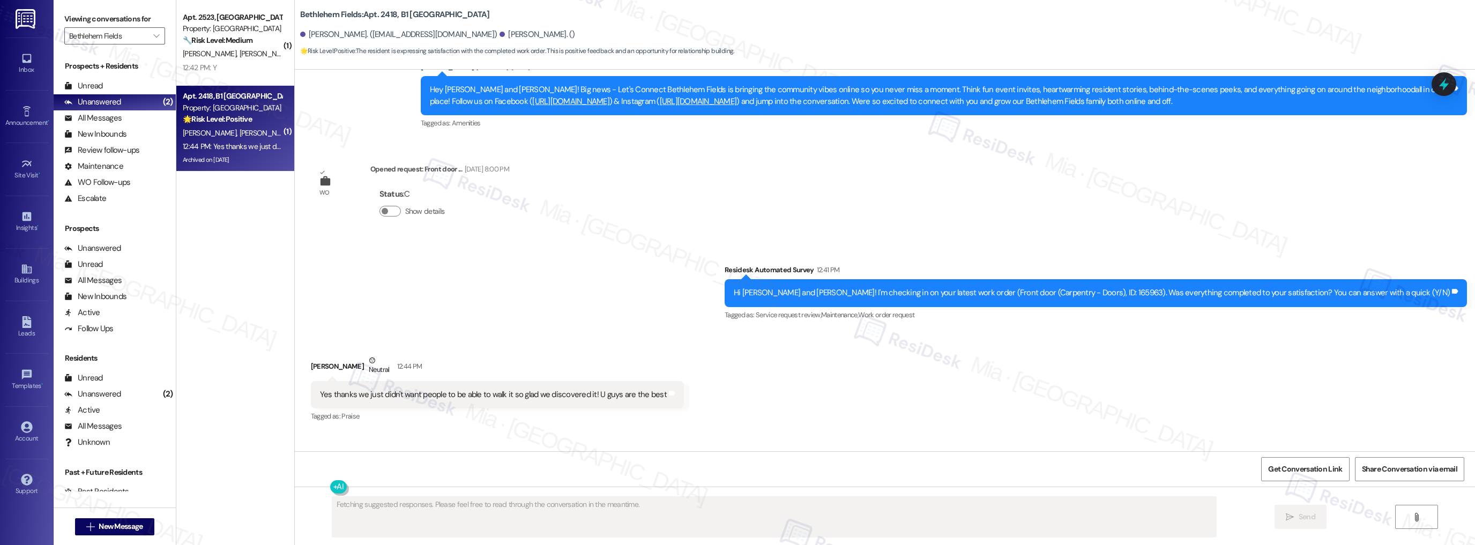
scroll to position [11086, 0]
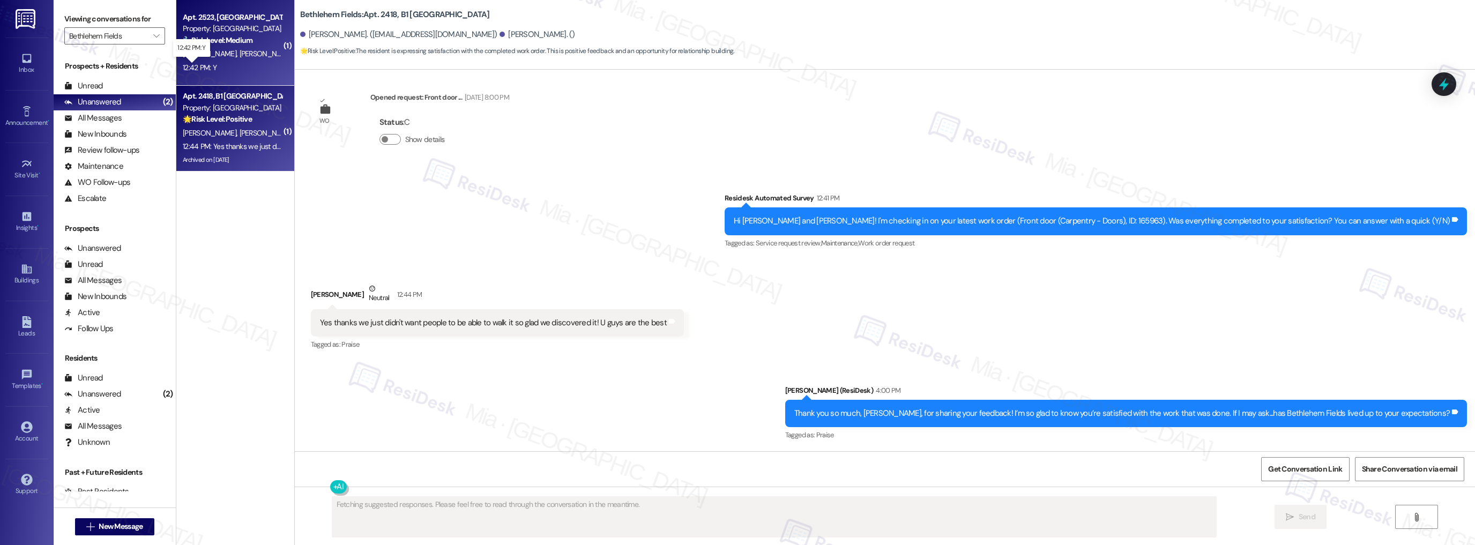
click at [201, 64] on div "12:42 PM: Y 12:42 PM: Y" at bounding box center [200, 68] width 34 height 10
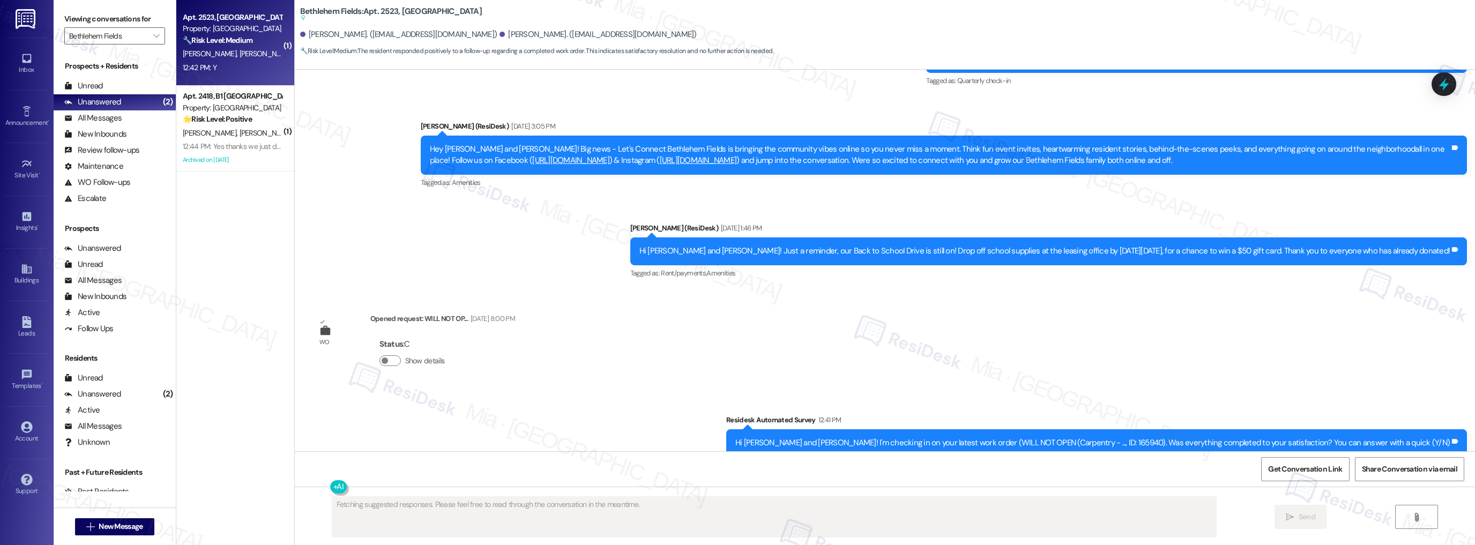
scroll to position [12960, 0]
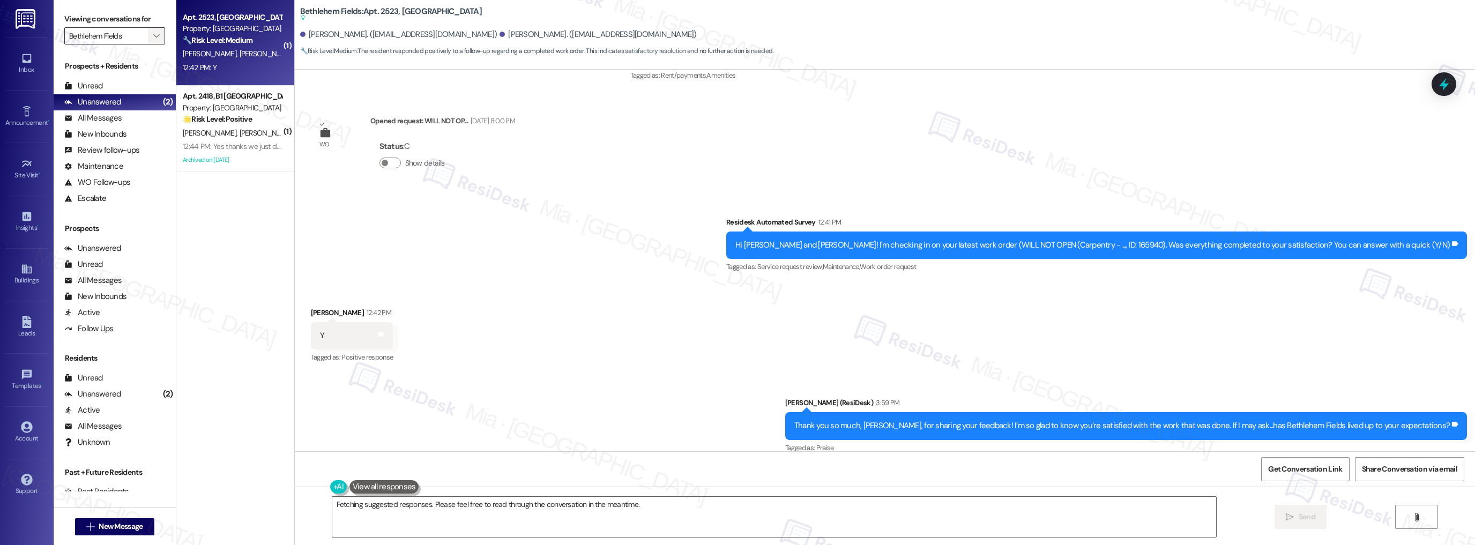
click at [151, 31] on span "" at bounding box center [156, 35] width 10 height 17
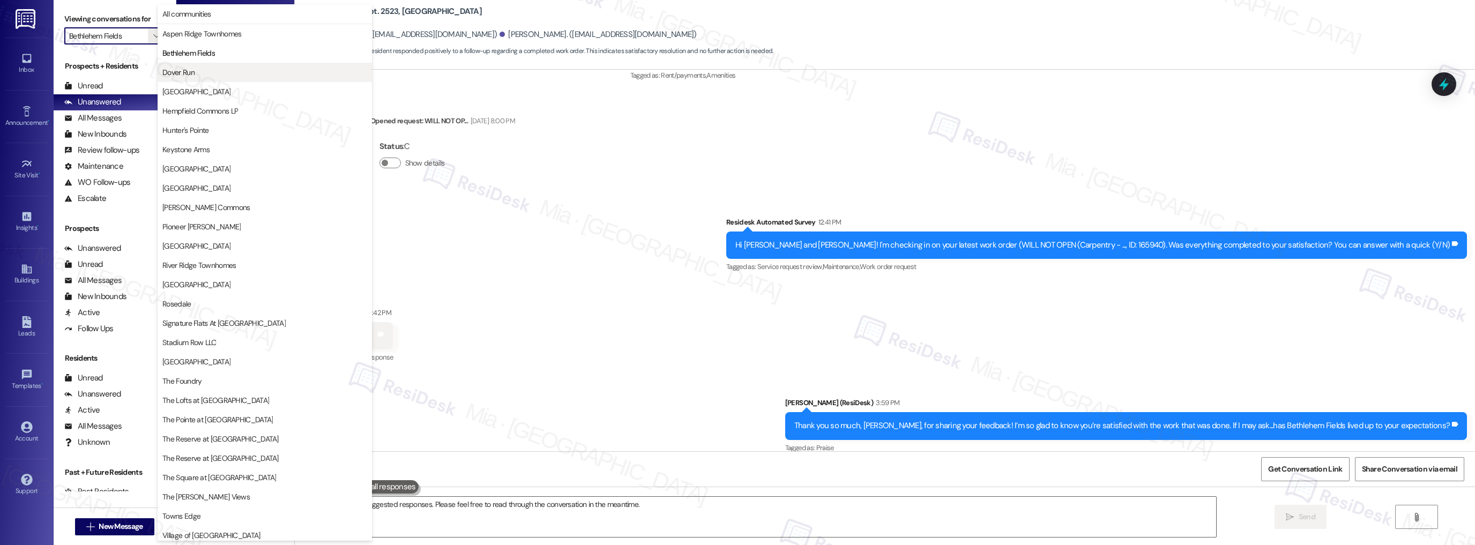
click at [207, 71] on span "Dover Run" at bounding box center [264, 72] width 205 height 11
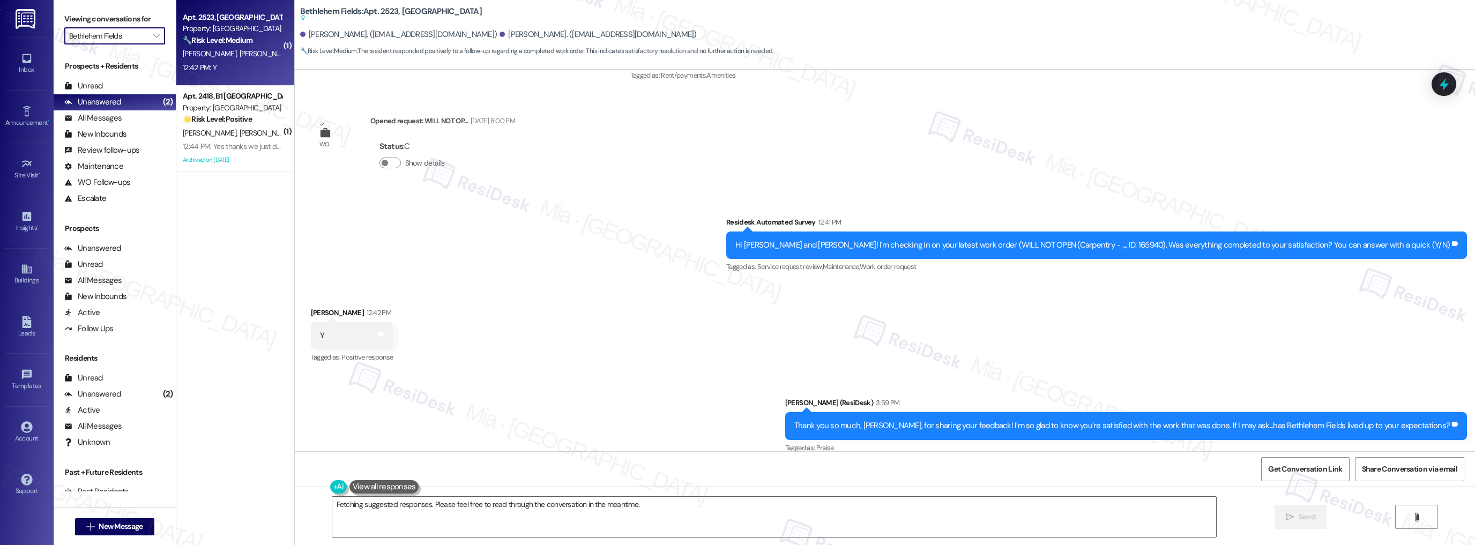
type input "Dover Run"
click at [238, 67] on div "[DATE] at 7:31 PM: Yes, we would recommend Dover run to anyone looking for an a…" at bounding box center [324, 68] width 282 height 10
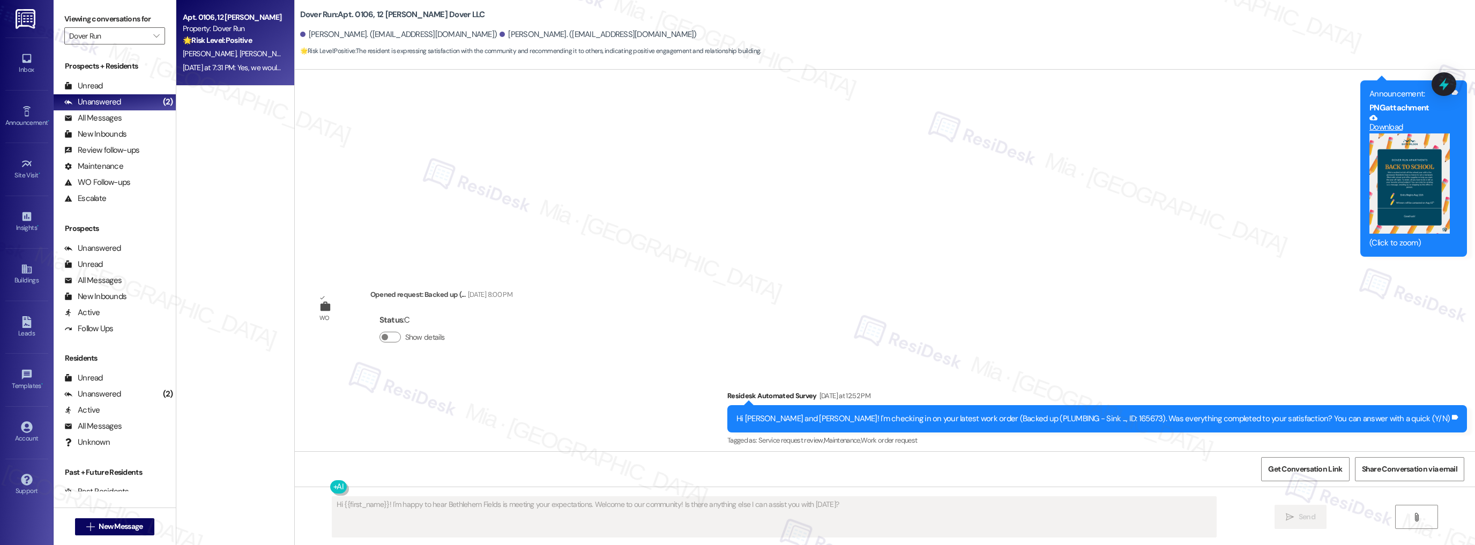
scroll to position [2615, 0]
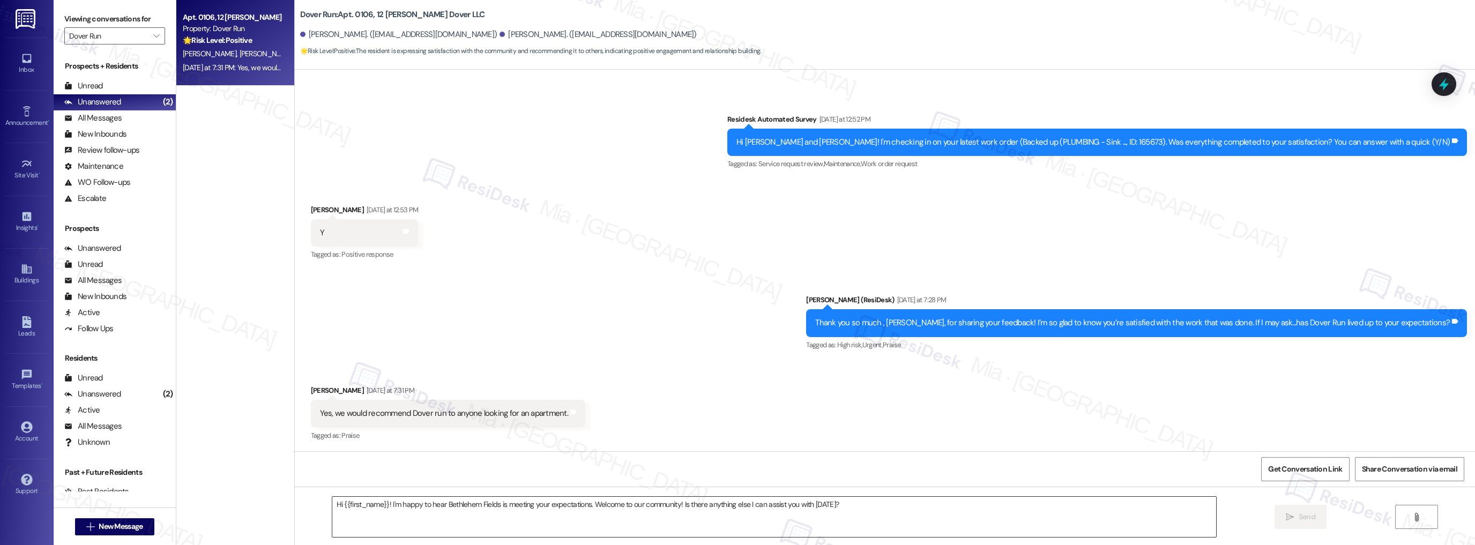
click at [428, 497] on textarea "Hi {{first_name}}! I'm happy to hear Bethlehem Fields is meeting your expectati…" at bounding box center [774, 517] width 884 height 40
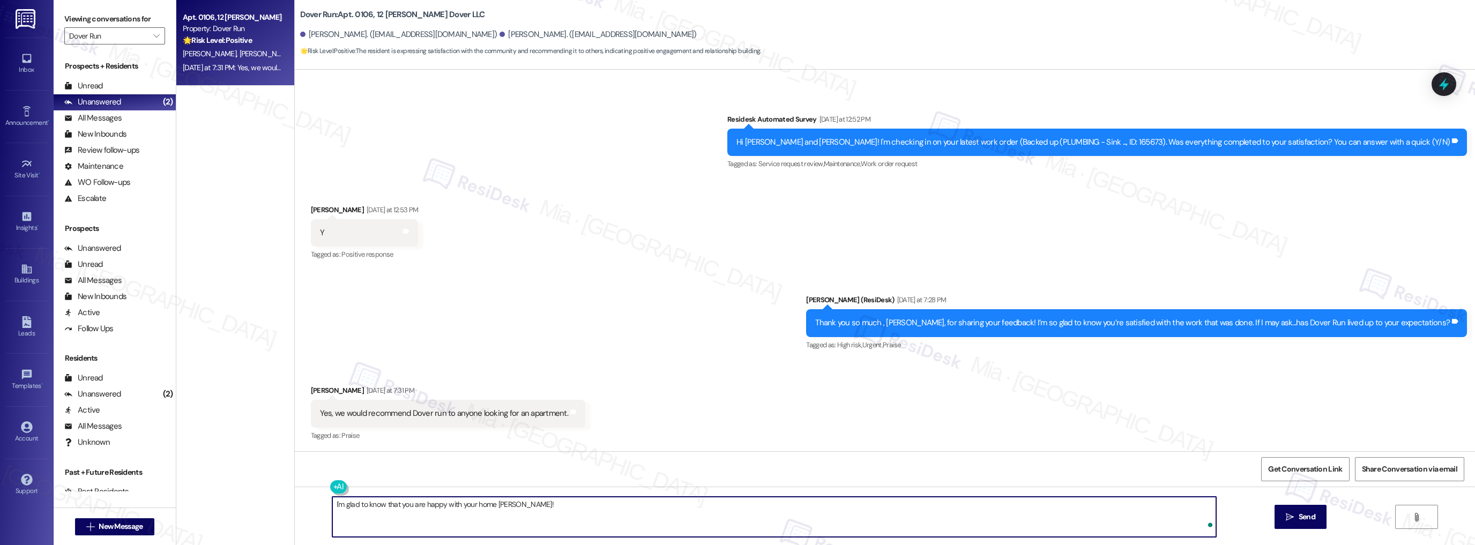
paste textarea "Could I ask a quick favor? If you don’t mind, would you be willing to share you…"
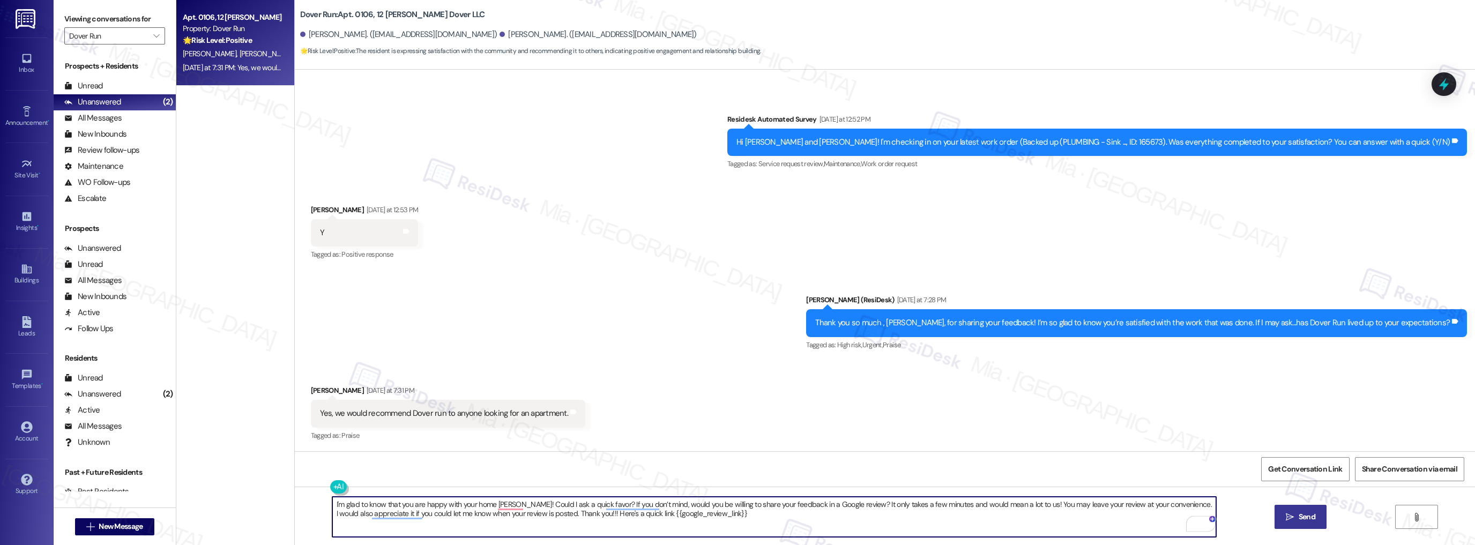
type textarea "I'm glad to know that you are happy with your home [PERSON_NAME]! Could I ask a…"
click at [1321, 519] on button " Send" at bounding box center [1300, 517] width 52 height 24
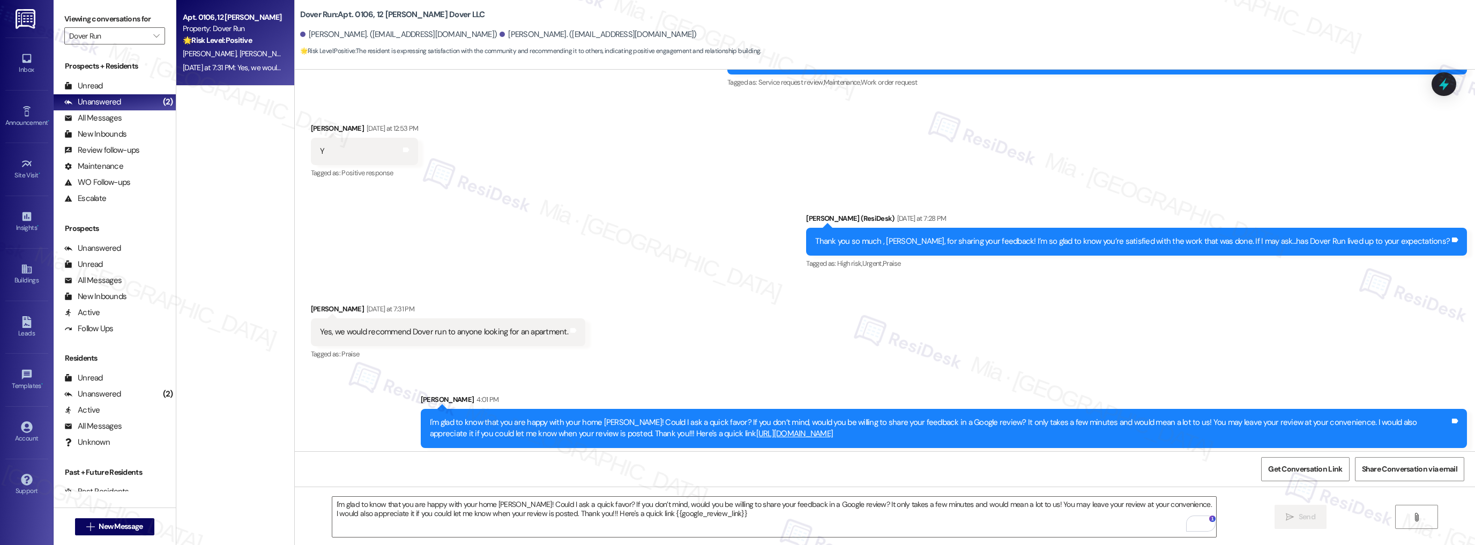
scroll to position [2701, 0]
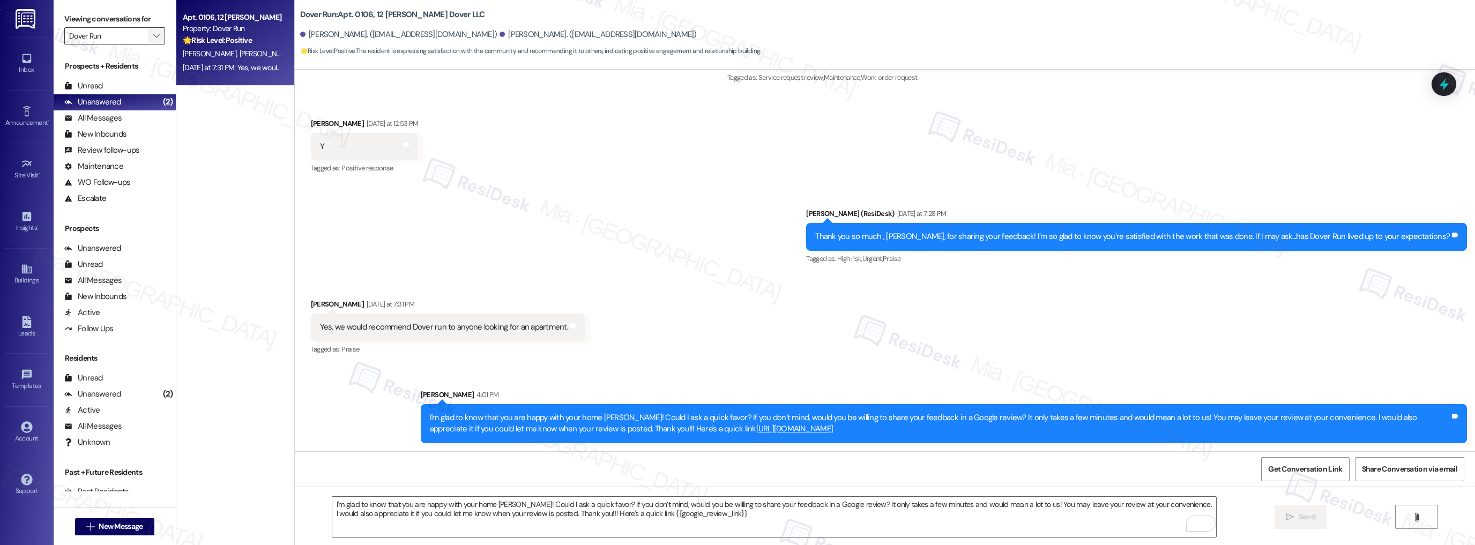
click at [154, 35] on span "" at bounding box center [156, 35] width 10 height 17
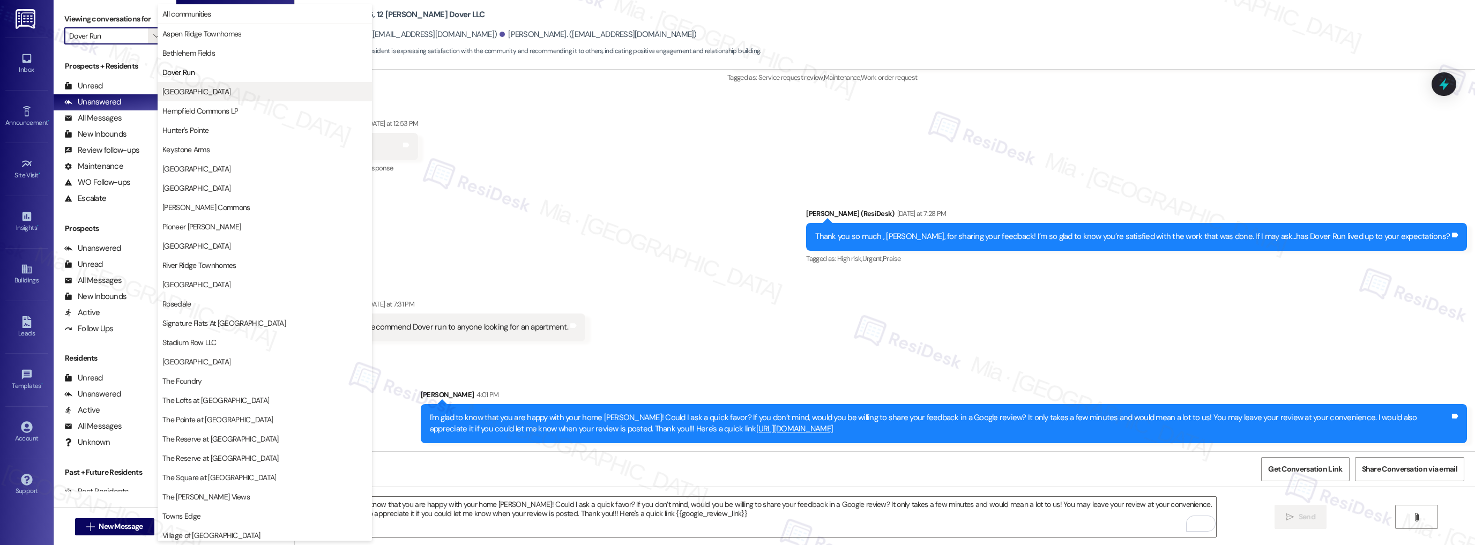
click at [188, 94] on span "[GEOGRAPHIC_DATA]" at bounding box center [196, 91] width 68 height 11
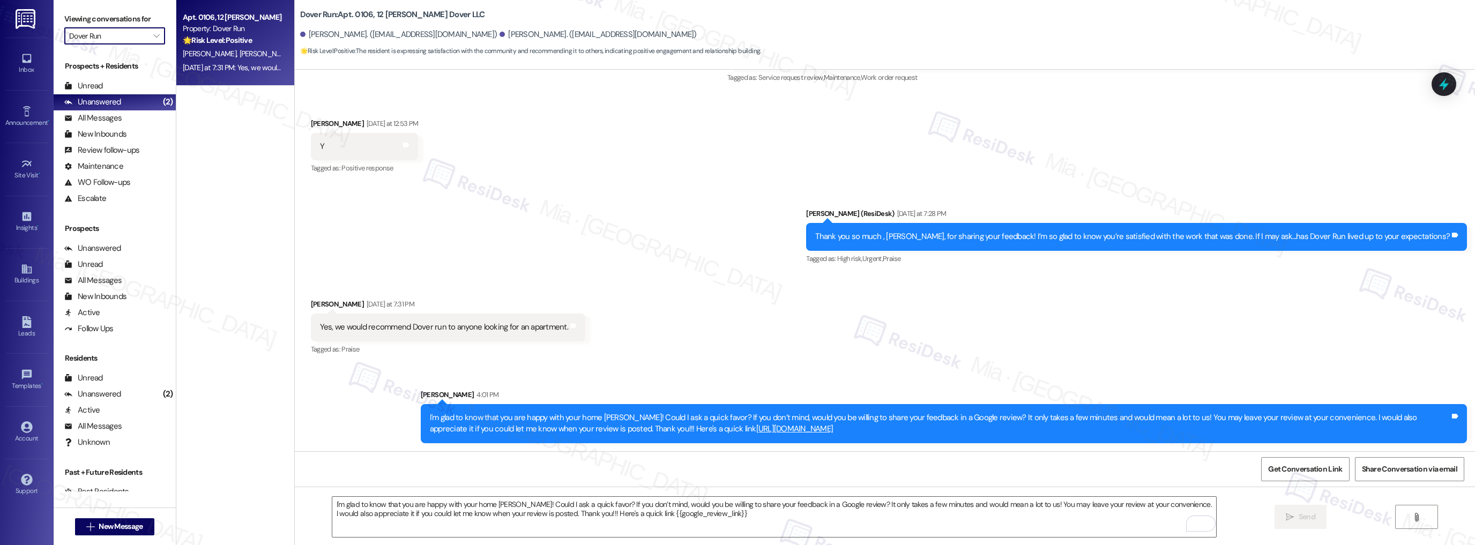
type input "[GEOGRAPHIC_DATA]"
click at [229, 74] on div "12:44 PM: N 12:44 PM: N" at bounding box center [232, 67] width 101 height 13
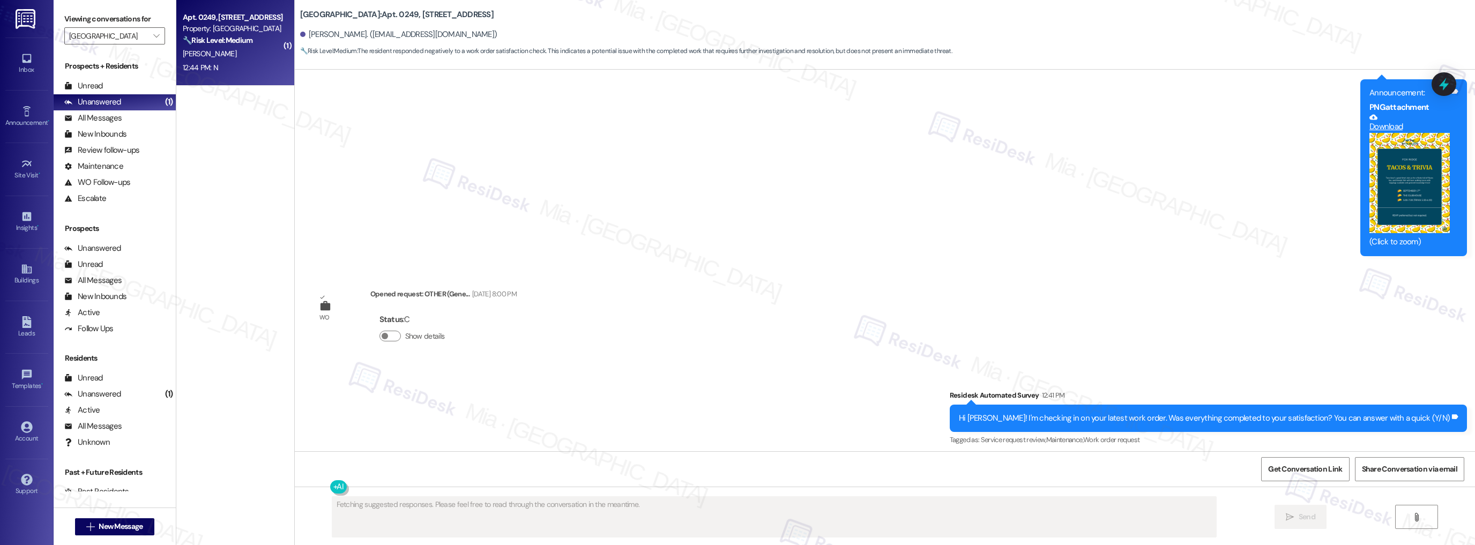
scroll to position [3862, 0]
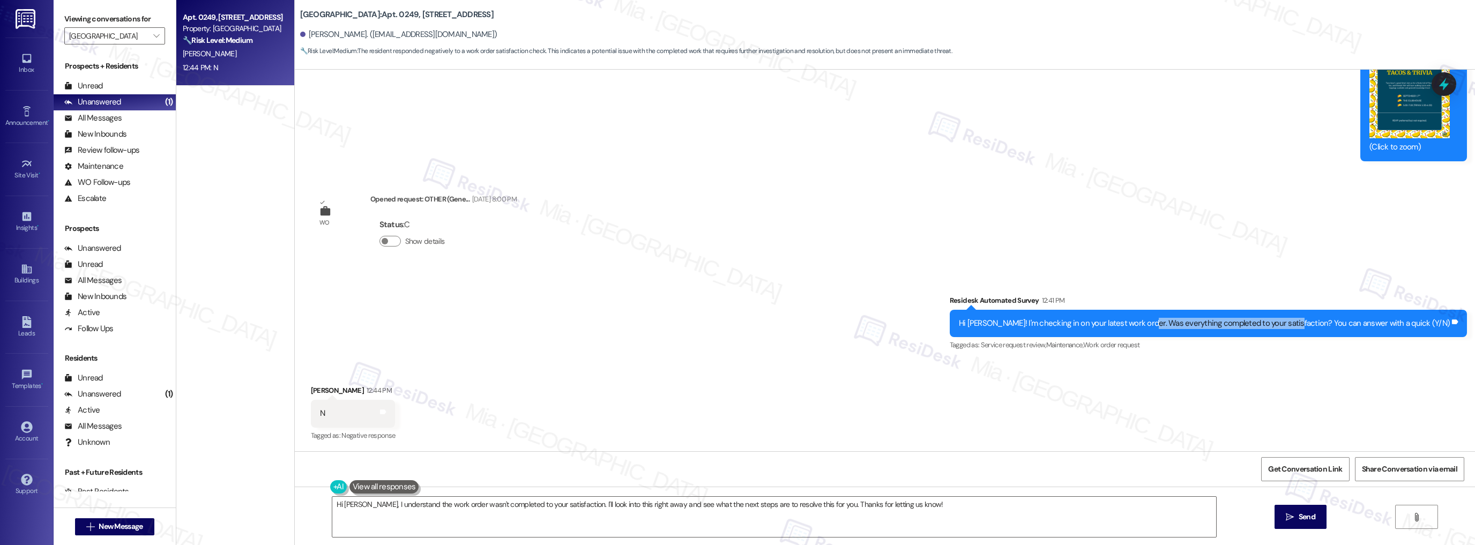
drag, startPoint x: 1187, startPoint y: 324, endPoint x: 1327, endPoint y: 323, distance: 139.8
click at [1327, 323] on div "Hi [PERSON_NAME]! I'm checking in on your latest work order. Was everything com…" at bounding box center [1204, 323] width 491 height 11
copy div "everything completed to your satisfaction"
click at [363, 506] on textarea "Hi [PERSON_NAME], I understand the work order wasn't completed to your satisfac…" at bounding box center [774, 517] width 884 height 40
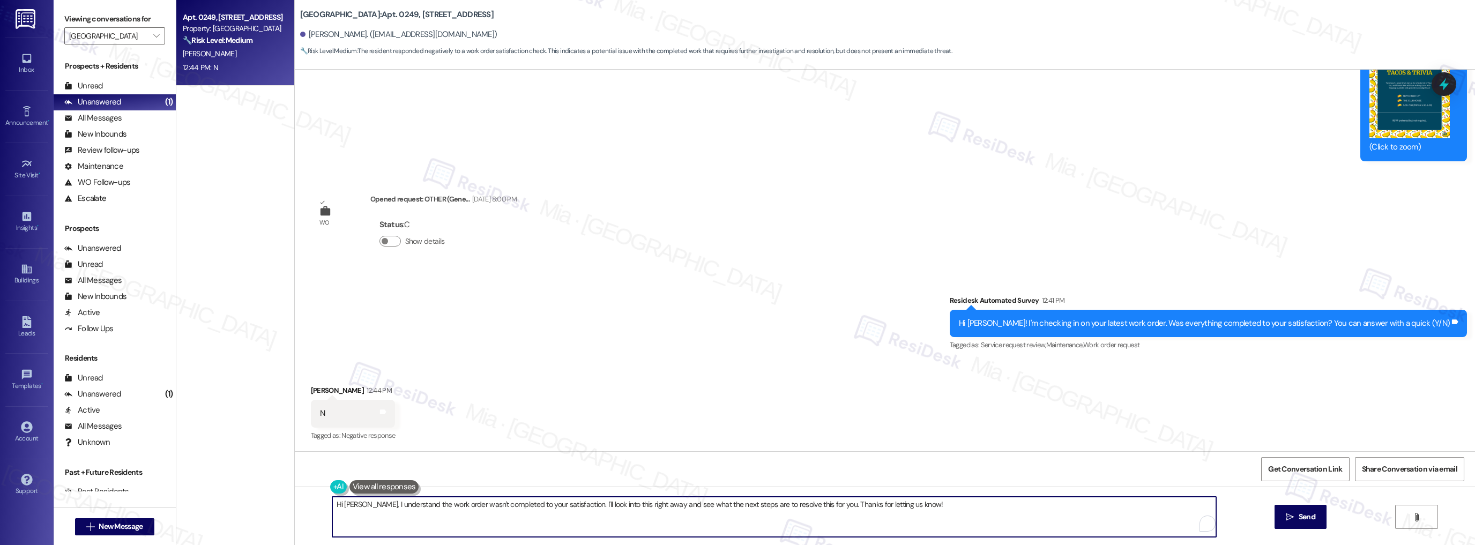
drag, startPoint x: 363, startPoint y: 506, endPoint x: 920, endPoint y: 506, distance: 557.2
click at [920, 506] on textarea "Hi [PERSON_NAME], I understand the work order wasn't completed to your satisfac…" at bounding box center [774, 517] width 884 height 40
paste textarea "Thanks for letting me know, I’m sorry to hear you’re not satisfied with the rec…"
drag, startPoint x: 364, startPoint y: 504, endPoint x: 317, endPoint y: 504, distance: 47.1
click at [317, 504] on div "Hi [PERSON_NAME], [PERSON_NAME] for letting me know, I’m sorry to hear you’re n…" at bounding box center [885, 527] width 1180 height 80
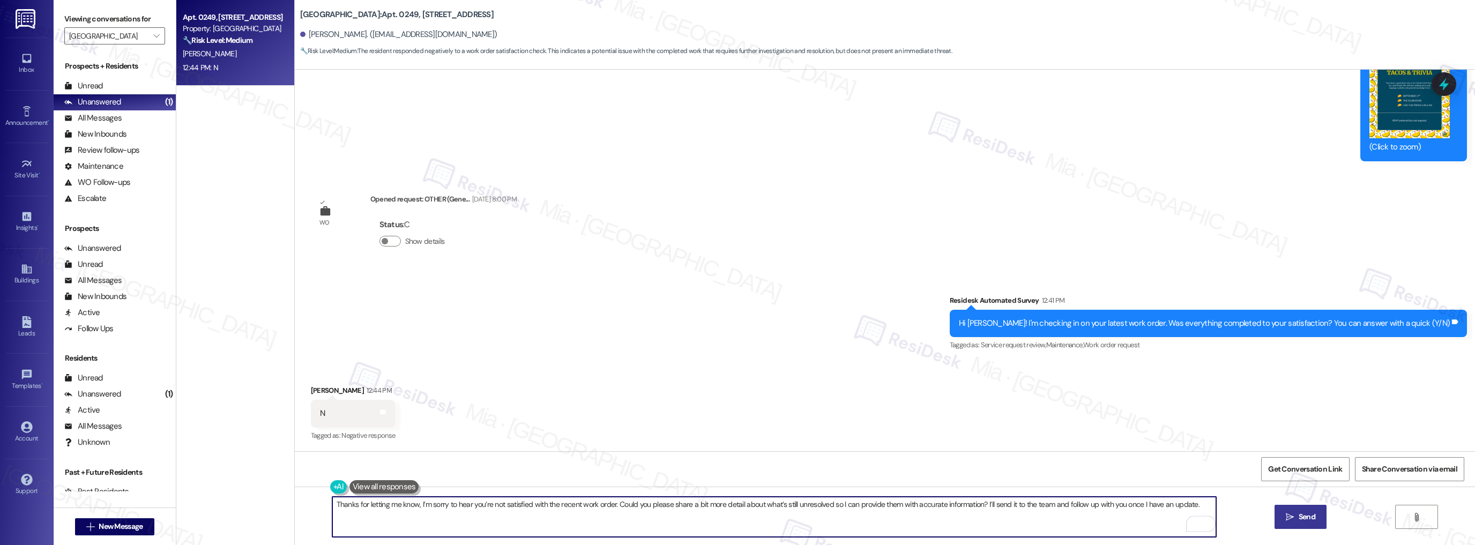
type textarea "Thanks for letting me know, I’m sorry to hear you’re not satisfied with the rec…"
click at [1289, 517] on icon "" at bounding box center [1289, 517] width 8 height 9
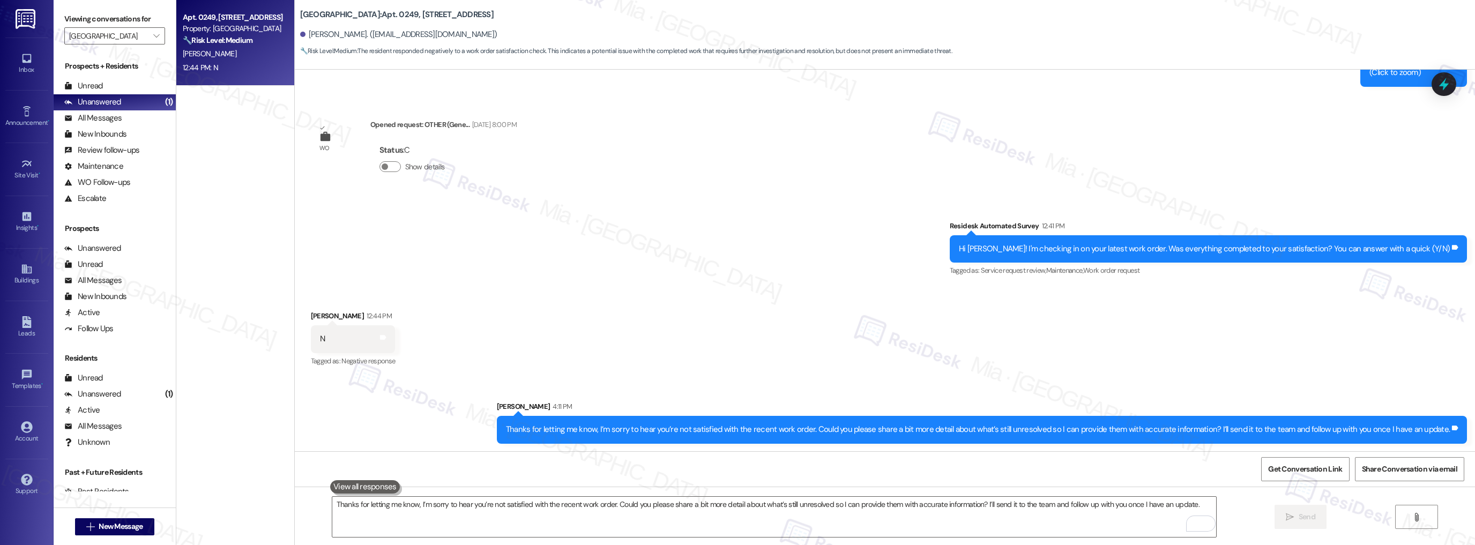
scroll to position [3894, 0]
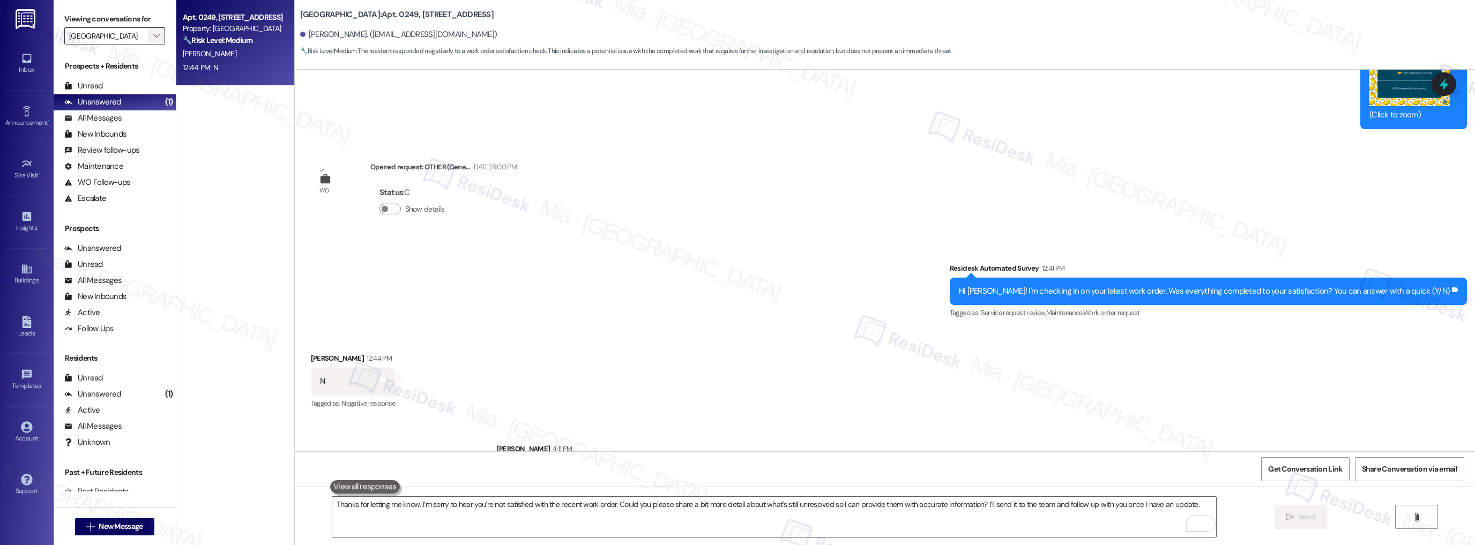
click at [153, 35] on icon "" at bounding box center [156, 36] width 6 height 9
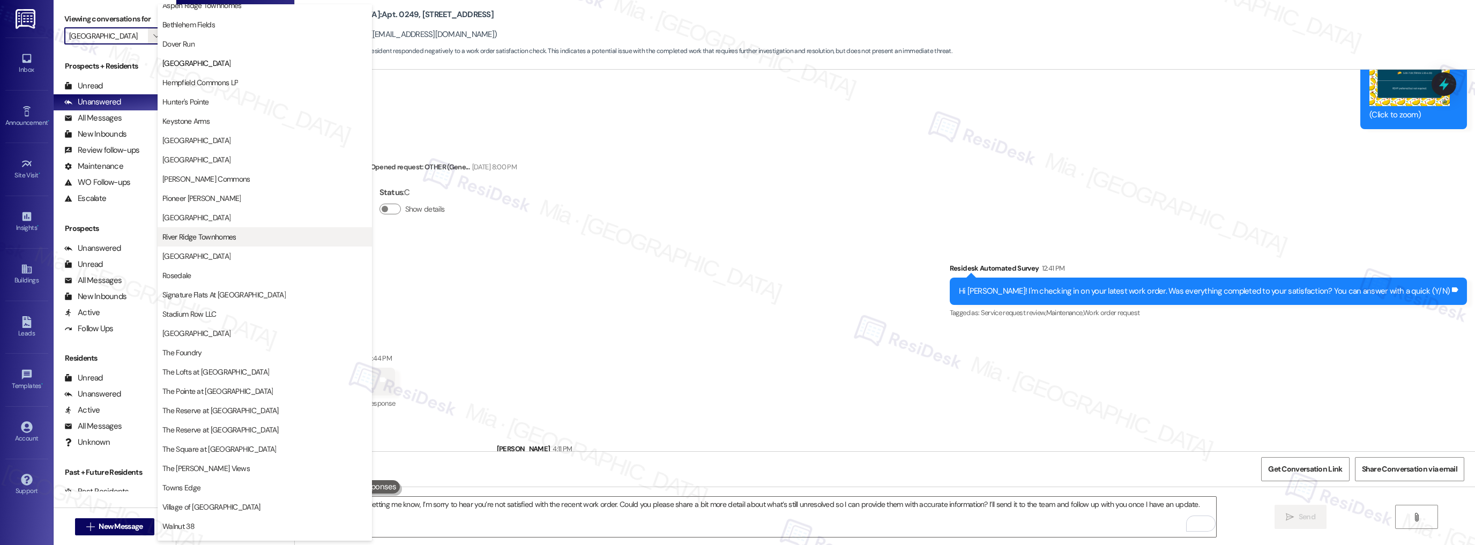
scroll to position [62, 0]
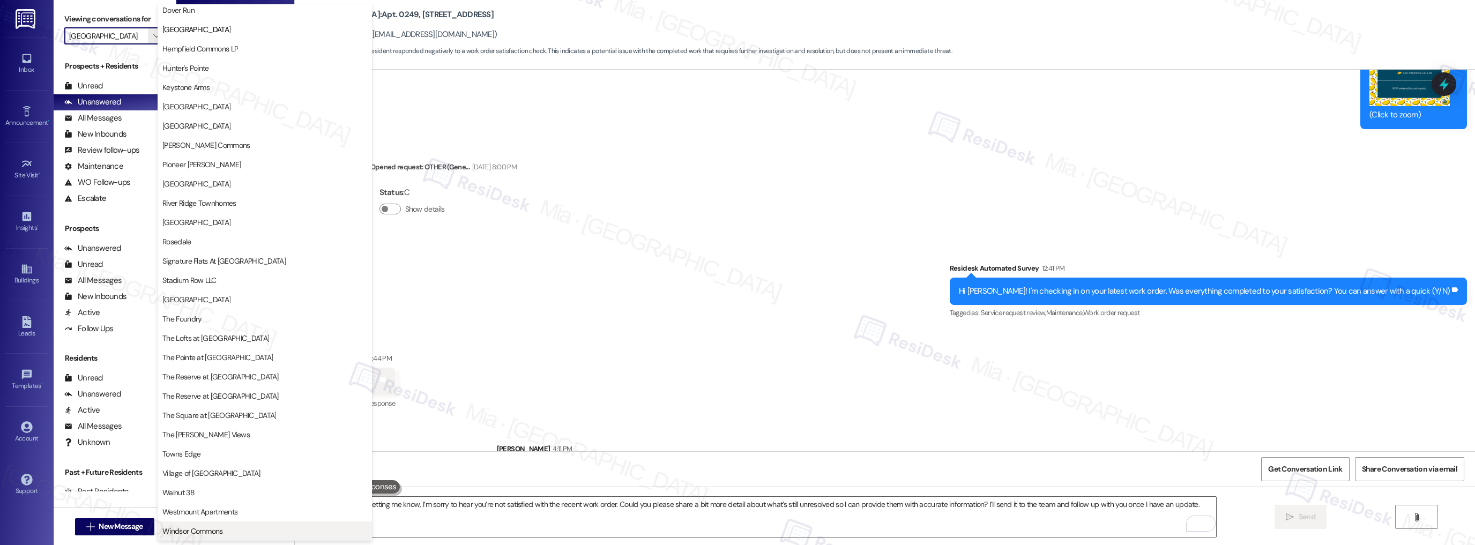
click at [192, 532] on span "Windsor Commons" at bounding box center [192, 531] width 61 height 11
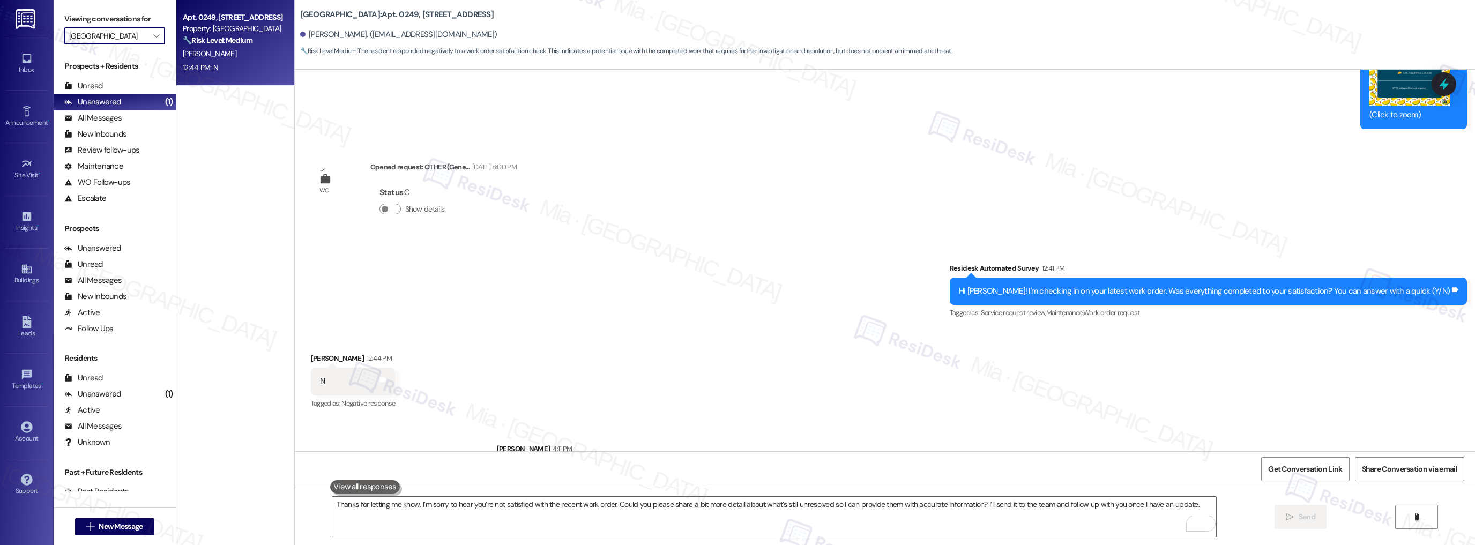
type input "Windsor Commons"
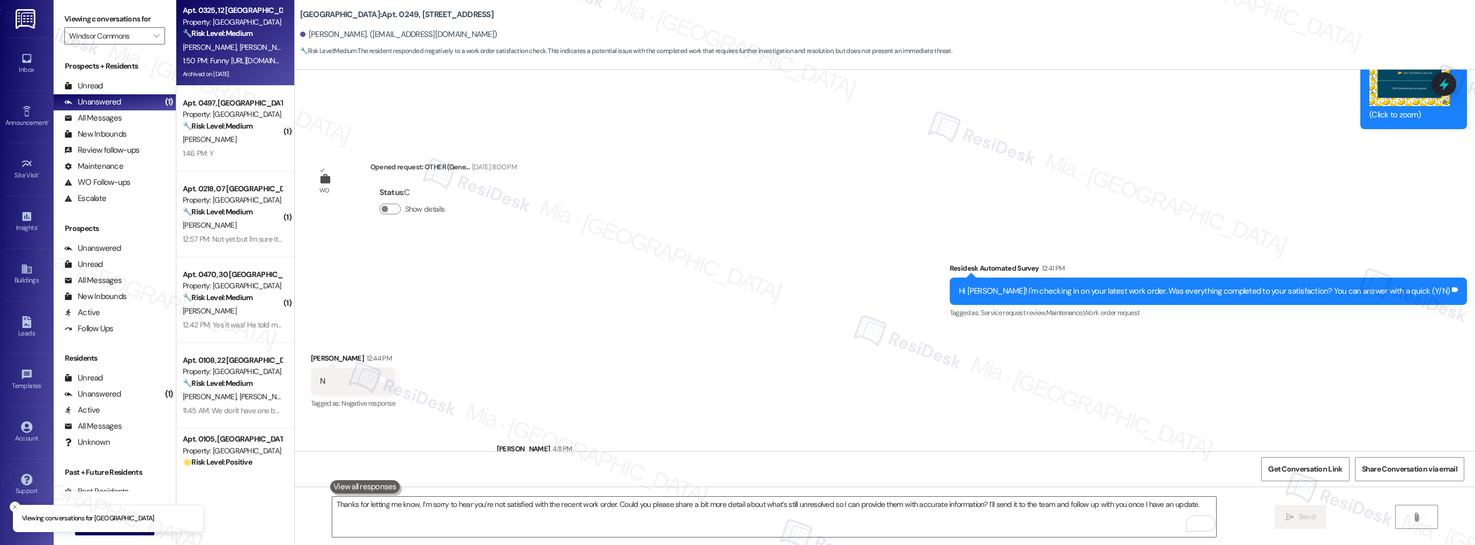
click at [230, 24] on div "Property: [GEOGRAPHIC_DATA]" at bounding box center [232, 22] width 99 height 11
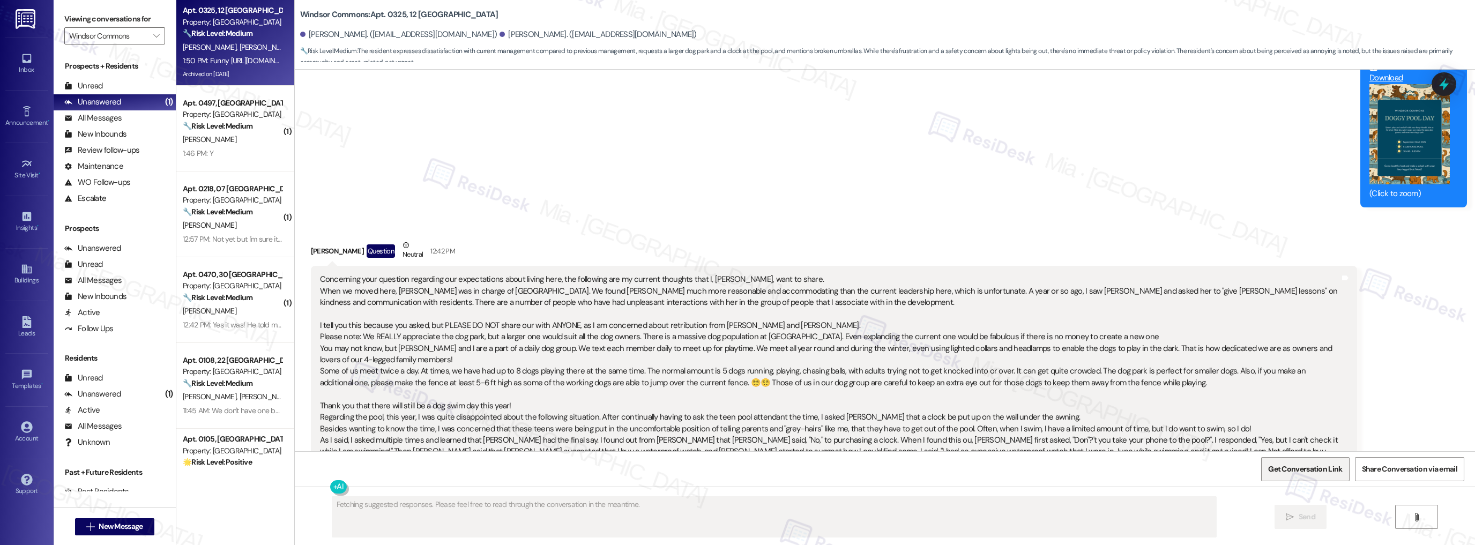
scroll to position [24692, 0]
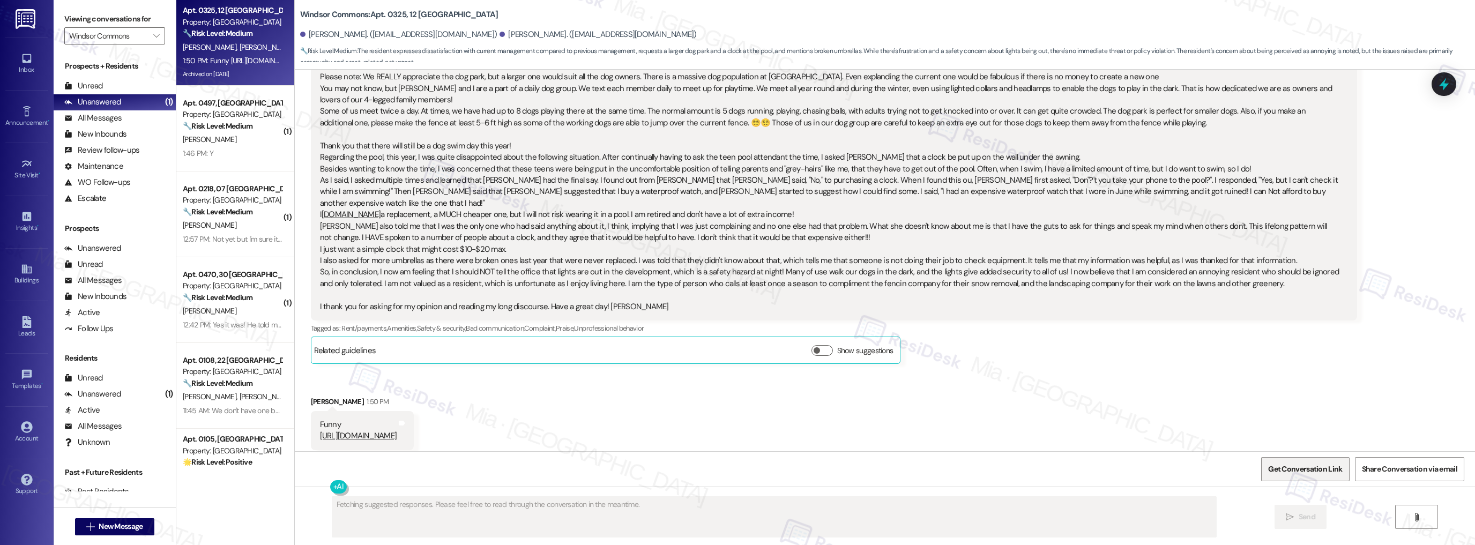
click at [1303, 467] on span "Get Conversation Link" at bounding box center [1305, 468] width 74 height 11
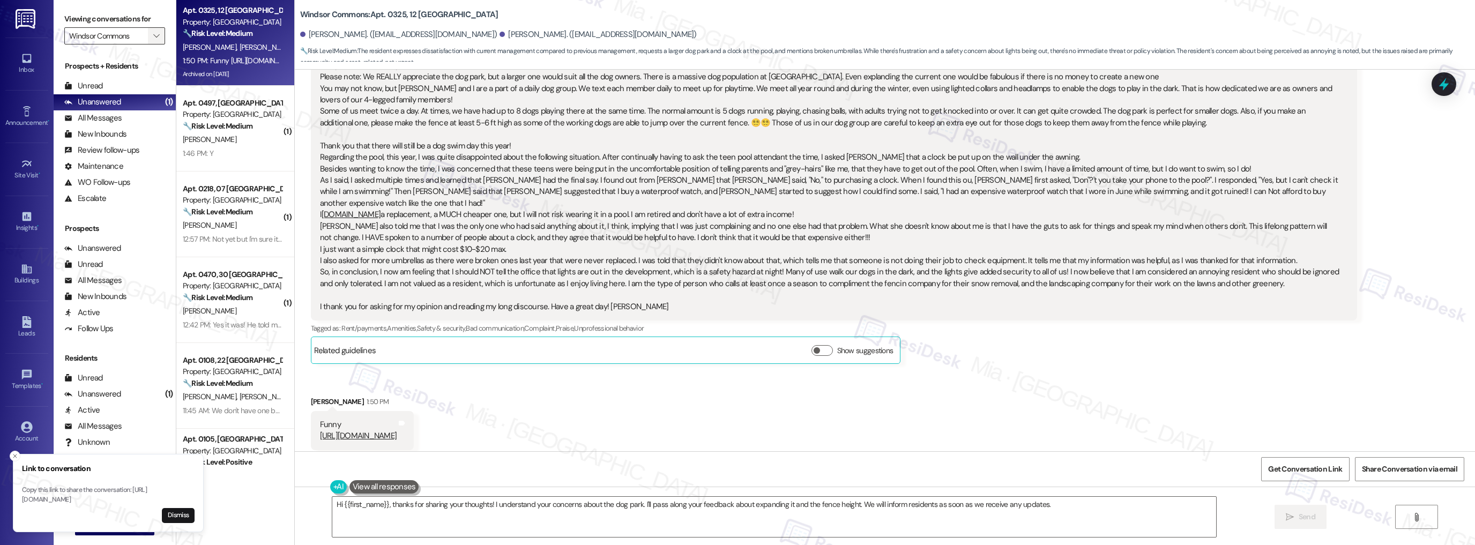
click at [154, 35] on button "" at bounding box center [156, 35] width 17 height 17
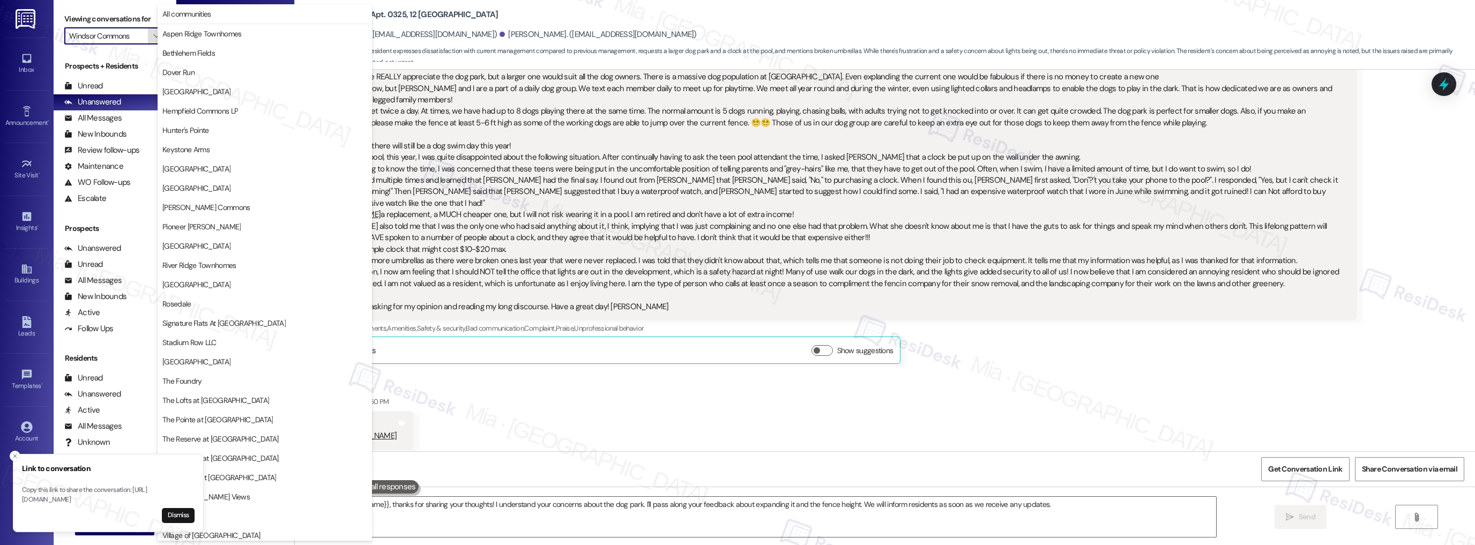
scroll to position [62, 0]
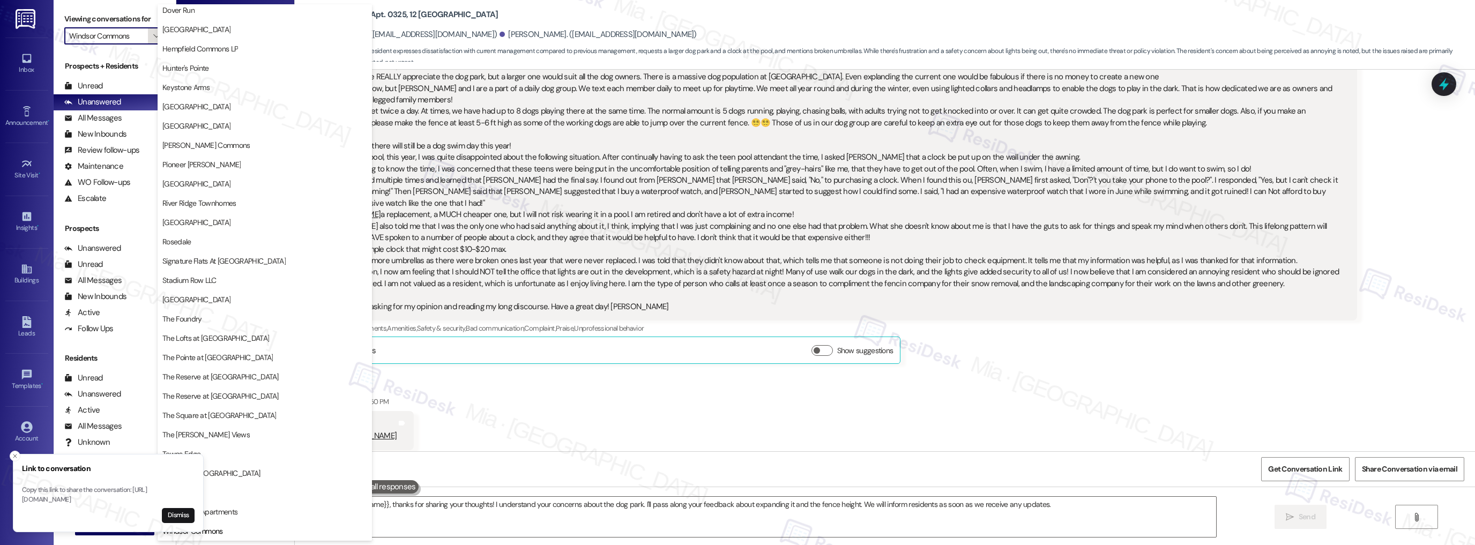
click at [153, 36] on icon "" at bounding box center [156, 36] width 6 height 9
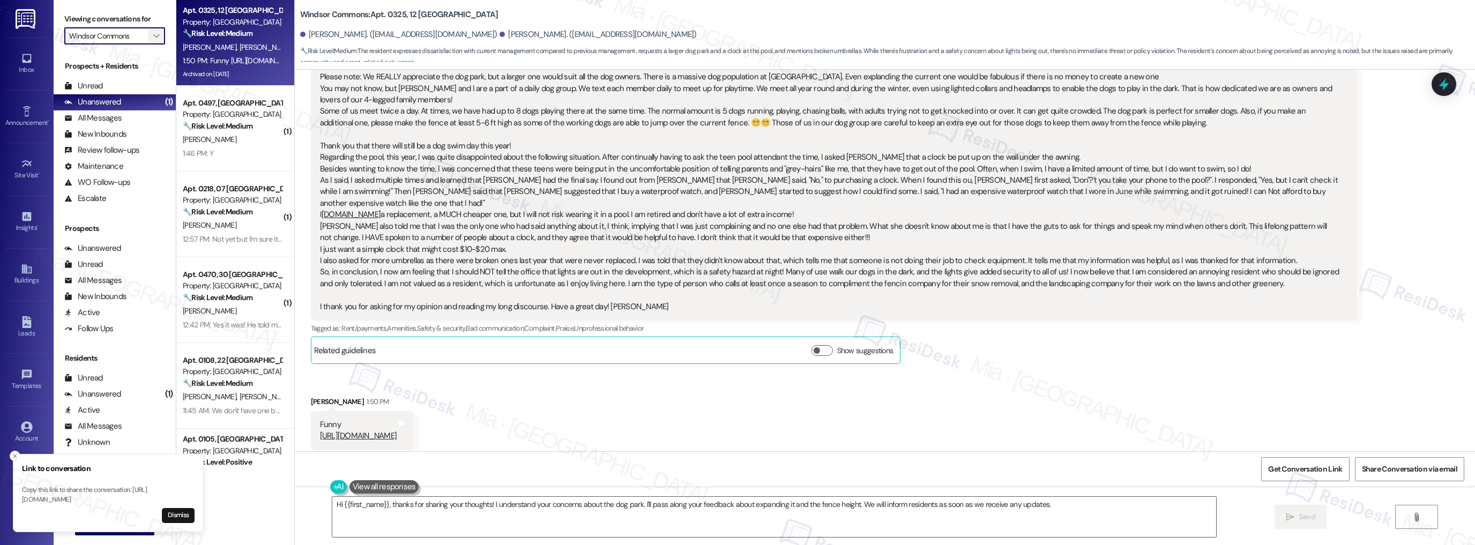
click at [153, 37] on icon "" at bounding box center [156, 36] width 6 height 9
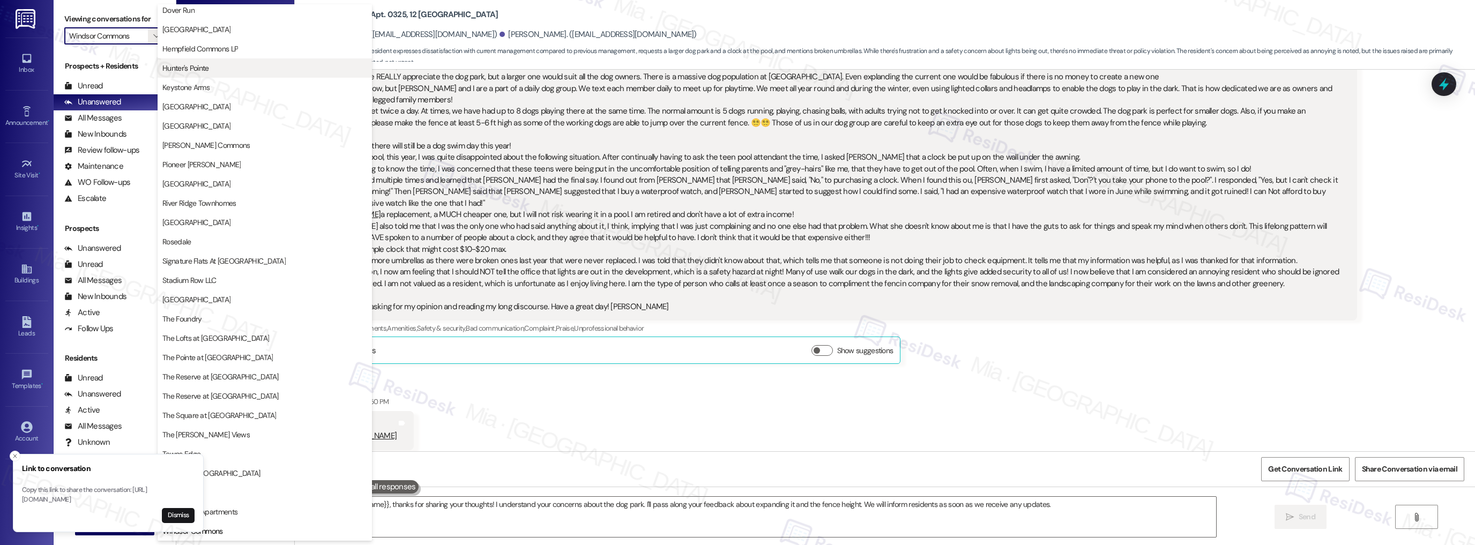
scroll to position [0, 0]
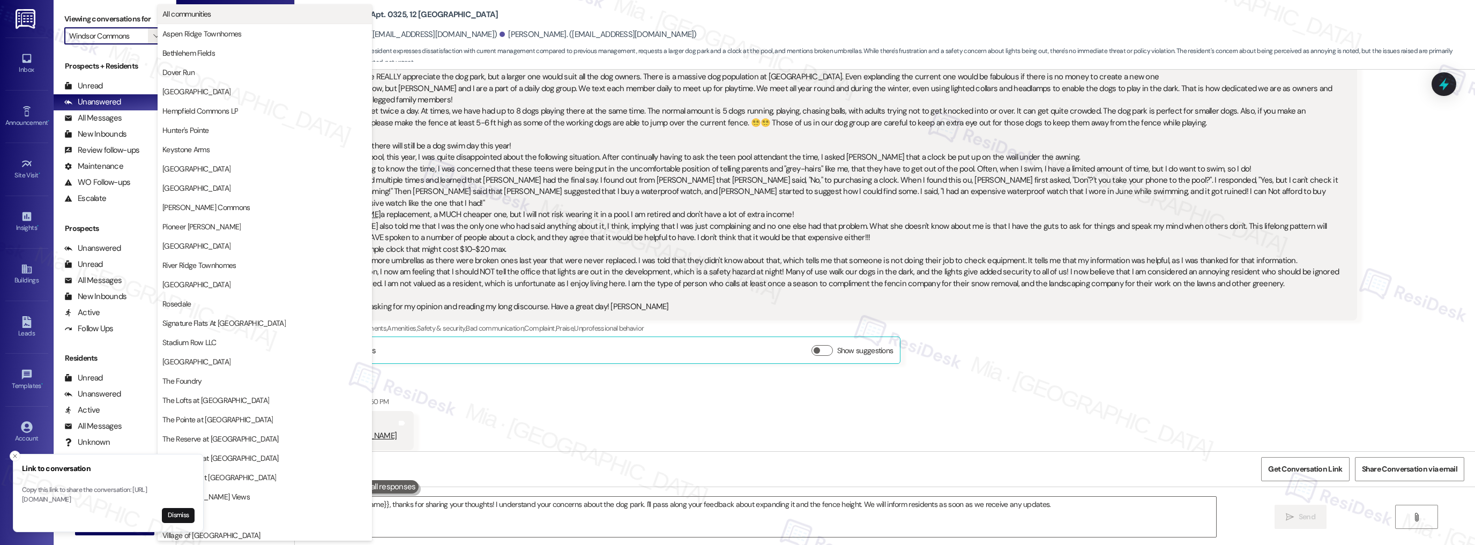
click at [206, 17] on span "All communities" at bounding box center [186, 14] width 49 height 11
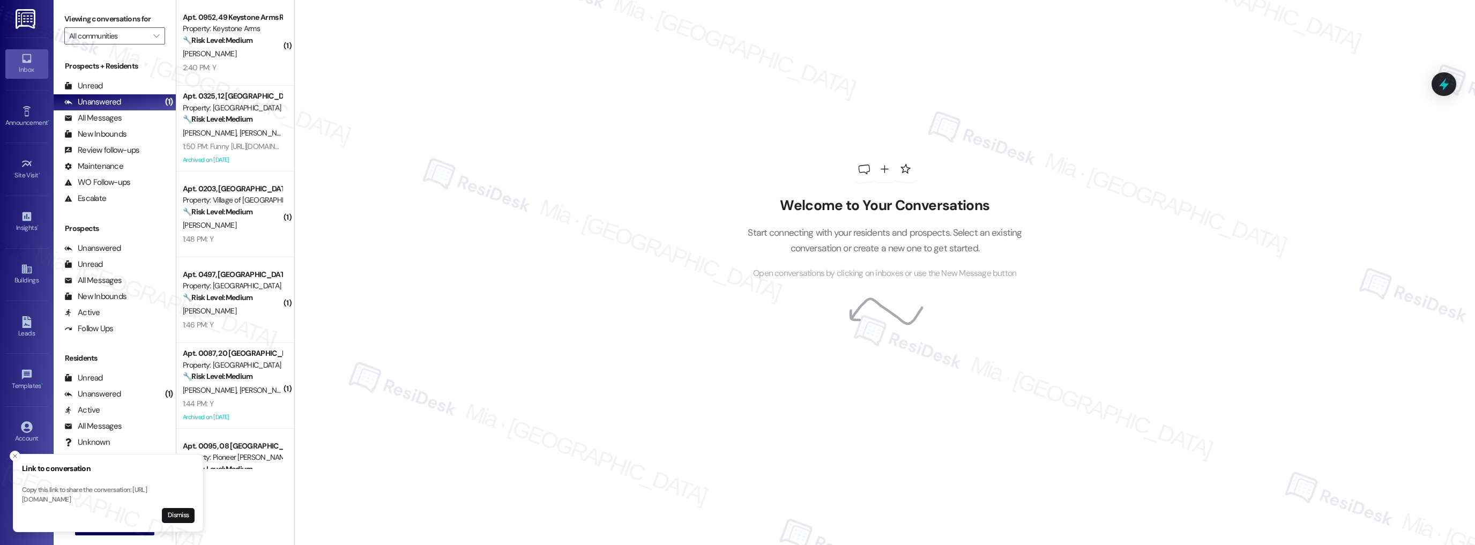
click at [10, 451] on button "Close toast" at bounding box center [15, 456] width 11 height 11
